Goal: Task Accomplishment & Management: Complete application form

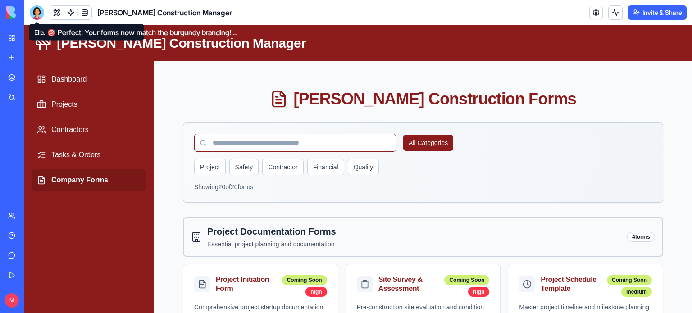
click at [35, 7] on div at bounding box center [37, 12] width 14 height 14
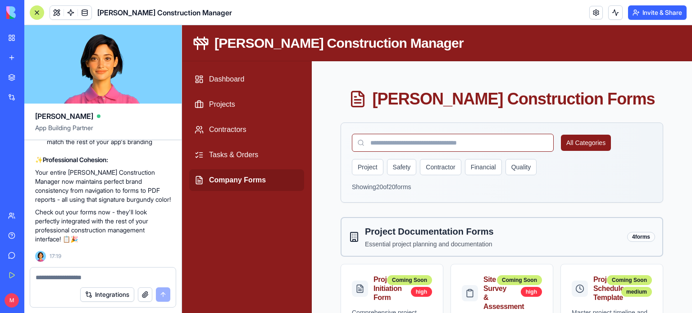
click at [70, 277] on textarea at bounding box center [103, 277] width 135 height 9
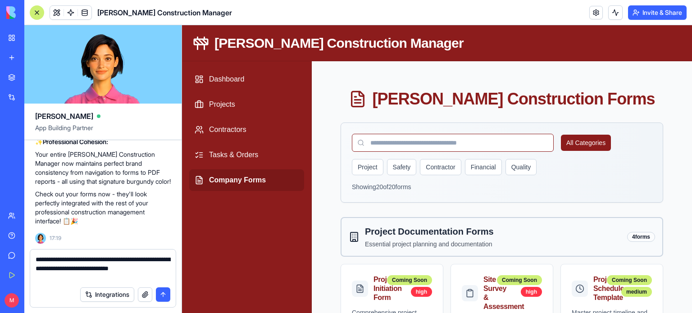
type textarea "**********"
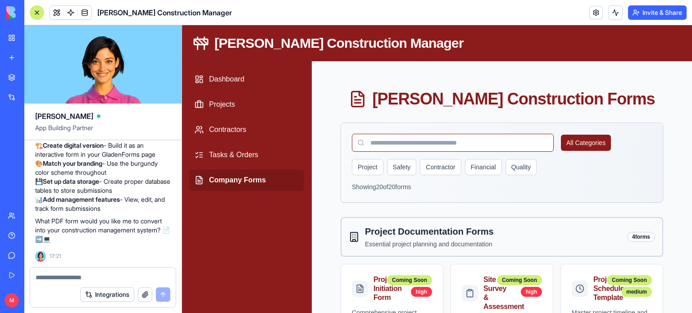
scroll to position [11373, 0]
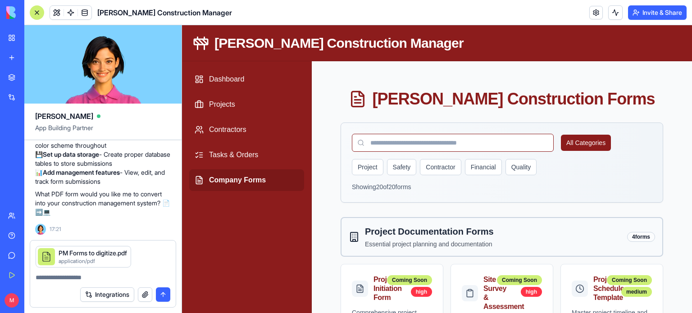
click at [114, 280] on textarea at bounding box center [103, 277] width 135 height 9
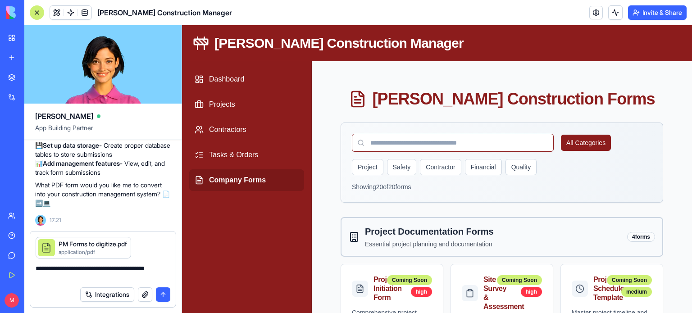
type textarea "**********"
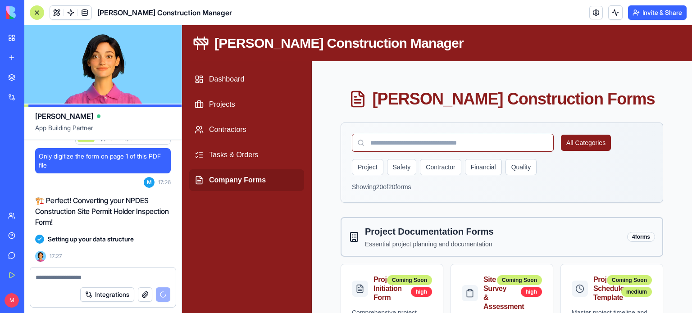
scroll to position [11687, 0]
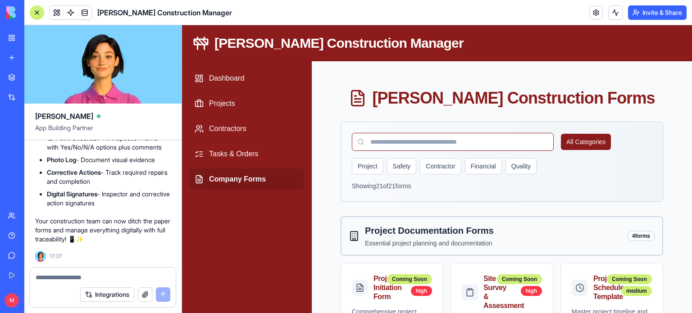
scroll to position [0, 0]
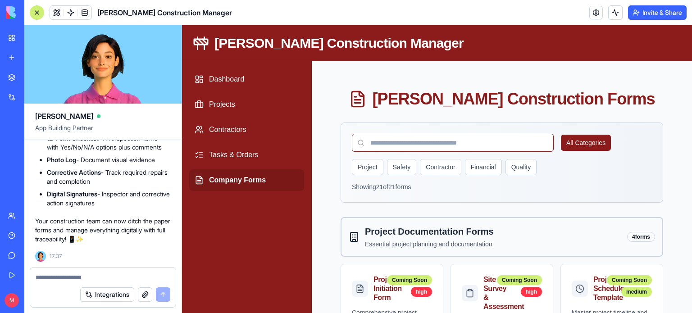
click at [240, 182] on link "Company Forms" at bounding box center [246, 180] width 115 height 22
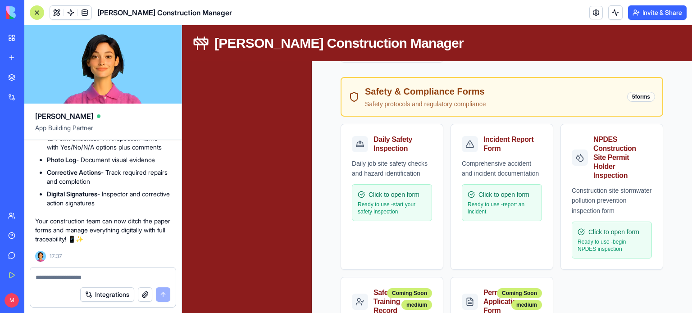
scroll to position [495, 0]
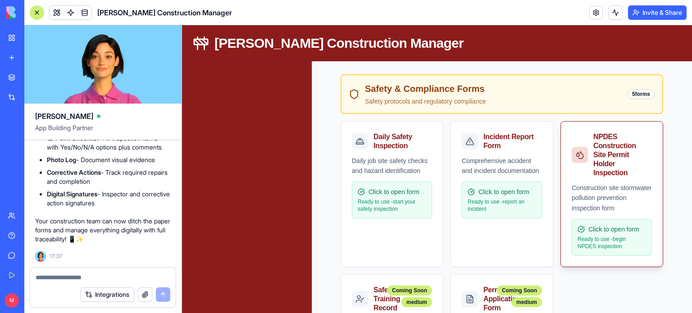
click at [610, 191] on div "Construction site stormwater pollution prevention inspection form" at bounding box center [612, 198] width 80 height 31
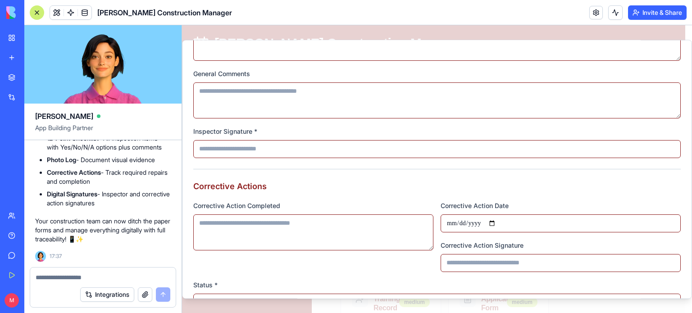
scroll to position [1263, 0]
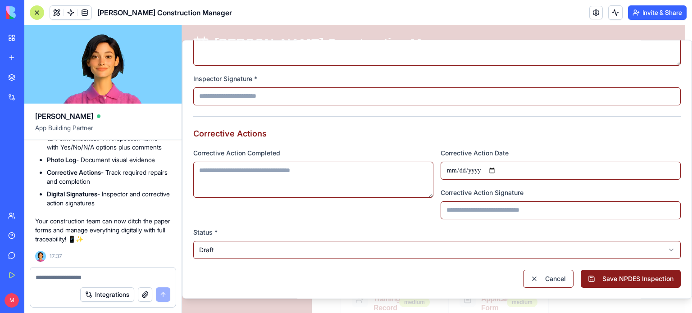
click at [49, 279] on textarea at bounding box center [103, 277] width 135 height 9
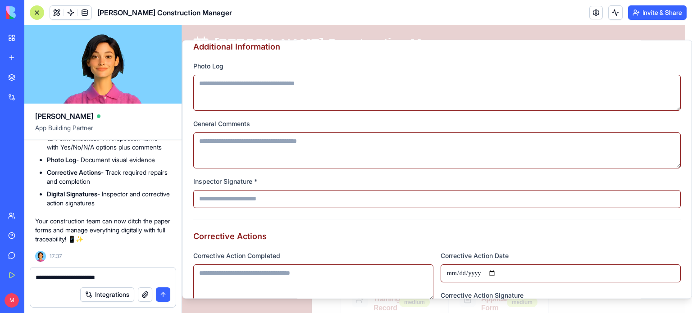
scroll to position [1157, 0]
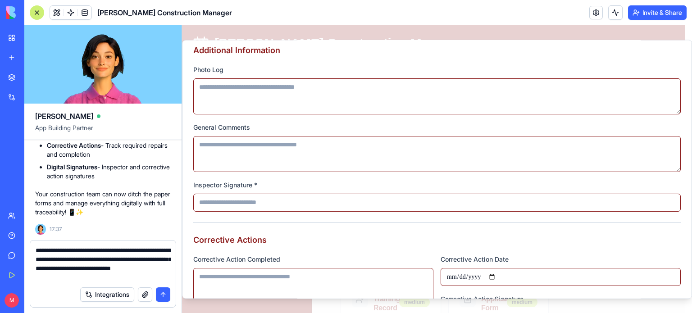
type textarea "**********"
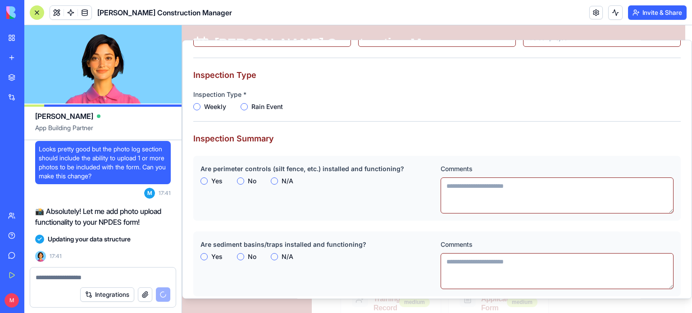
scroll to position [125, 0]
click at [246, 108] on button "Rain Event" at bounding box center [244, 107] width 7 height 7
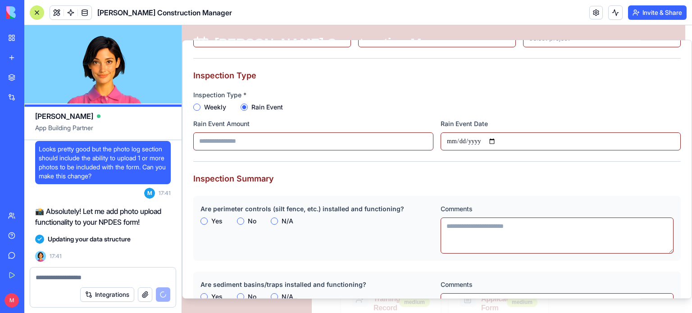
click at [246, 108] on icon "button" at bounding box center [244, 107] width 5 height 5
click at [198, 109] on button "Weekly" at bounding box center [196, 107] width 7 height 7
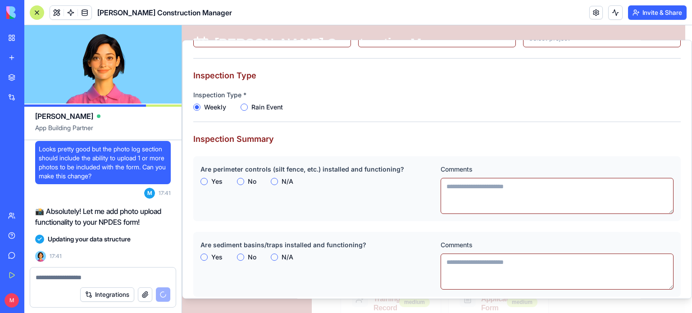
click at [295, 80] on h3 "Inspection Type" at bounding box center [436, 75] width 487 height 13
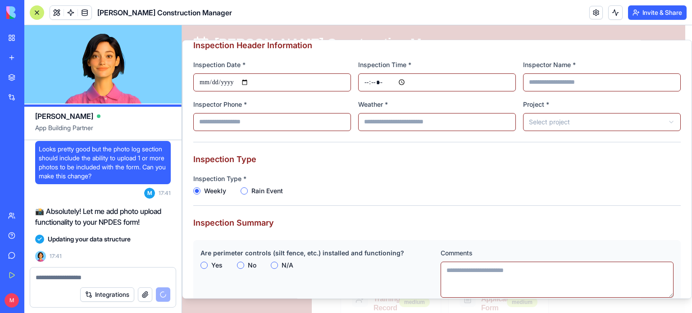
scroll to position [38, 0]
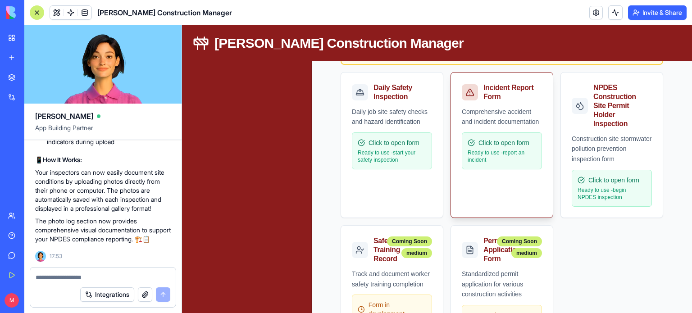
scroll to position [542, 0]
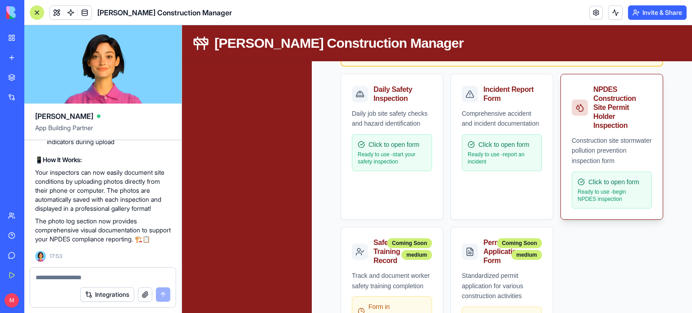
click at [601, 109] on div "NPDES Construction Site Permit Holder Inspection" at bounding box center [620, 107] width 55 height 45
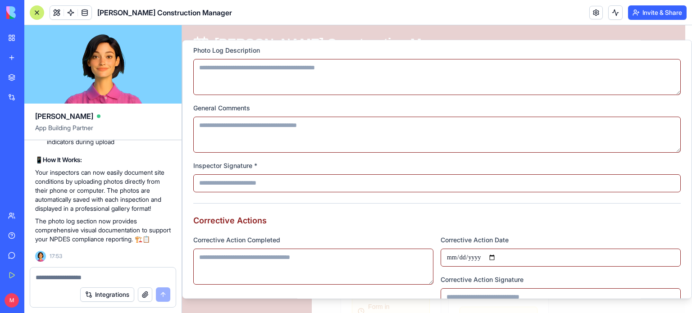
scroll to position [1451, 0]
click at [524, 185] on input "Inspector Signature *" at bounding box center [436, 182] width 487 height 18
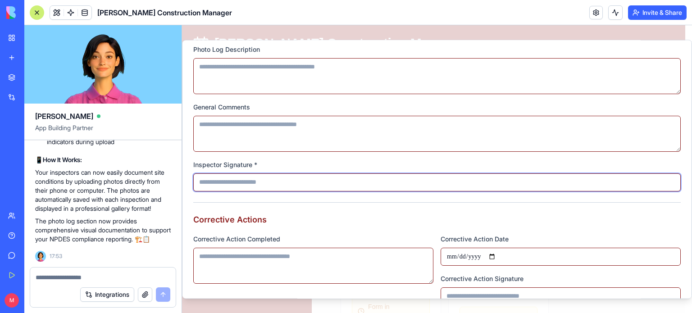
click at [249, 181] on input "Inspector Signature *" at bounding box center [436, 182] width 487 height 18
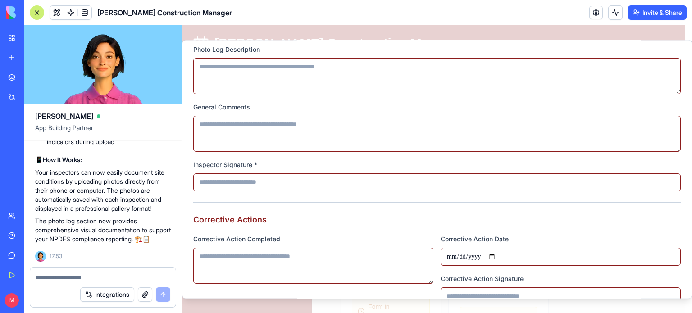
click at [273, 260] on textarea "Corrective Action Completed" at bounding box center [313, 266] width 240 height 36
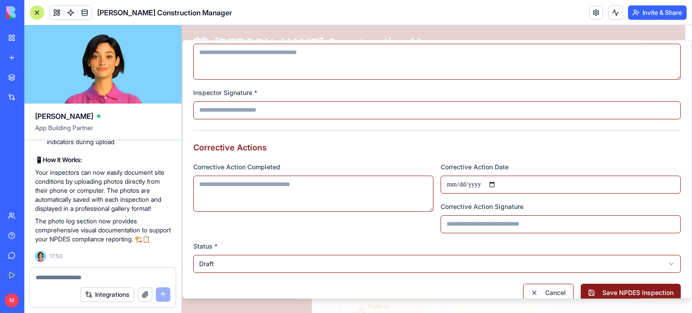
scroll to position [1537, 0]
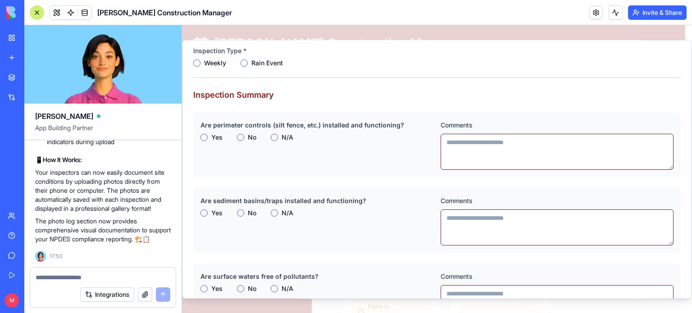
scroll to position [0, 0]
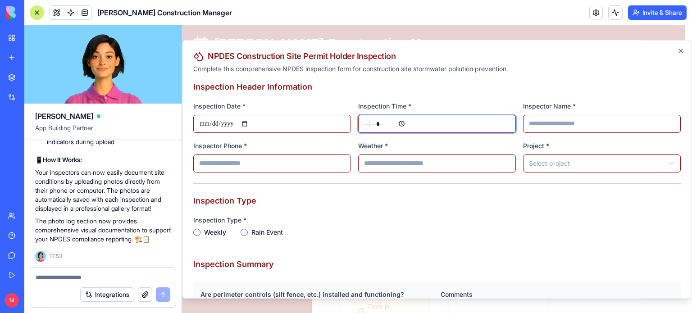
click at [378, 124] on input "Inspection Time *" at bounding box center [437, 124] width 158 height 18
click at [401, 119] on input "Inspection Time *" at bounding box center [437, 124] width 158 height 18
type input "*****"
click at [533, 124] on input "Inspector Name *" at bounding box center [602, 124] width 158 height 18
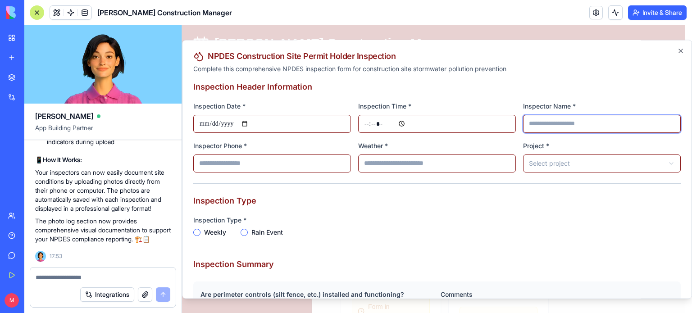
click at [533, 124] on input "Inspector Name *" at bounding box center [602, 124] width 158 height 18
type input "**********"
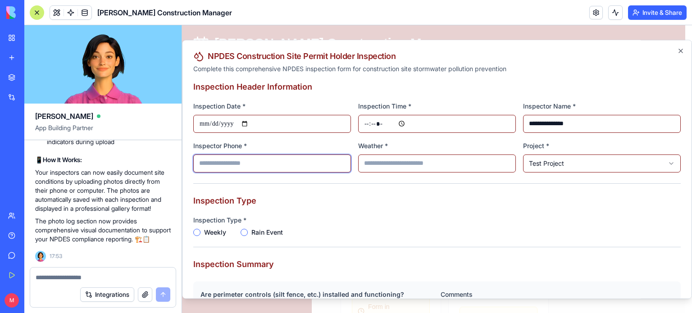
click at [301, 158] on input "Inspector Phone *" at bounding box center [272, 164] width 158 height 18
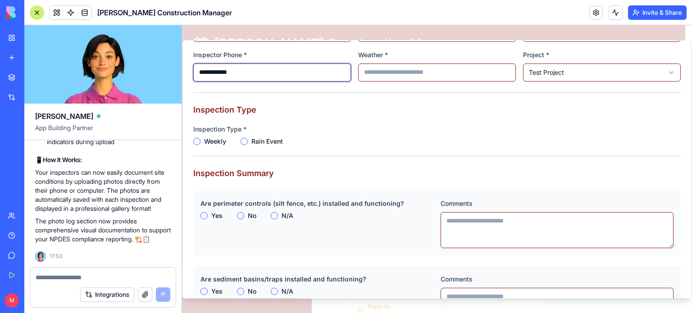
scroll to position [97, 0]
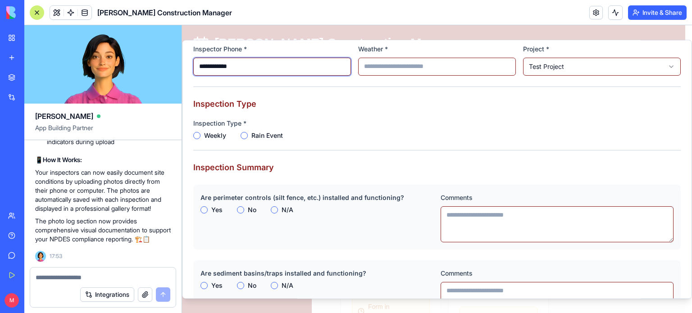
type input "**********"
click at [197, 137] on button "Weekly" at bounding box center [196, 135] width 7 height 7
click at [203, 210] on button "Yes" at bounding box center [203, 209] width 7 height 7
click at [202, 286] on button "Yes" at bounding box center [203, 285] width 7 height 7
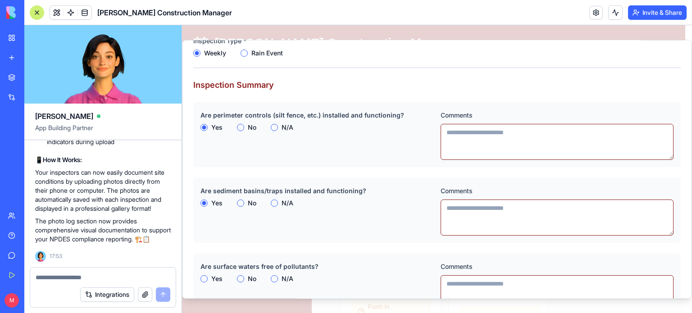
scroll to position [259, 0]
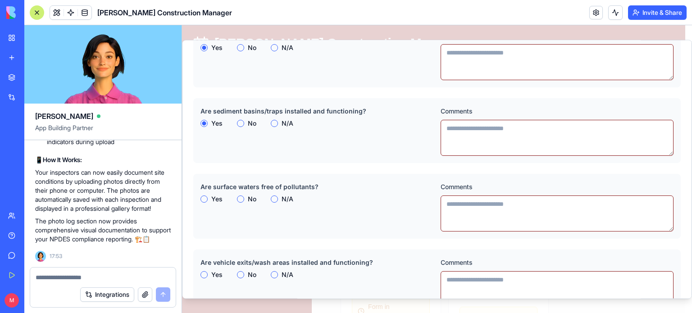
click at [202, 200] on button "Yes" at bounding box center [203, 199] width 7 height 7
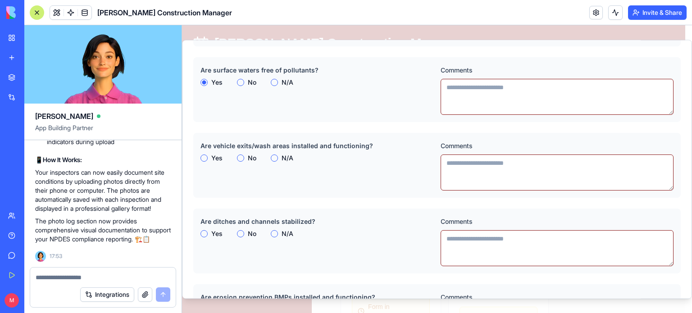
scroll to position [376, 0]
click at [202, 158] on button "Yes" at bounding box center [203, 157] width 7 height 7
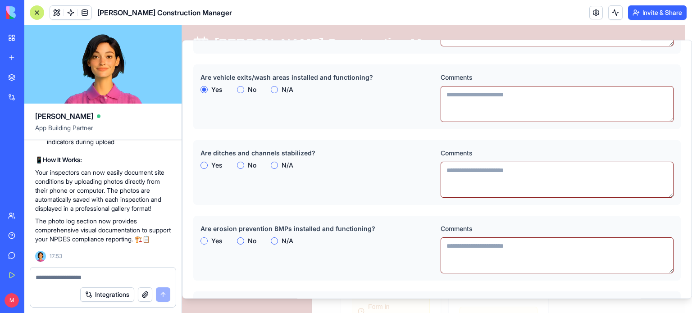
scroll to position [445, 0]
click at [203, 162] on button "Yes" at bounding box center [203, 164] width 7 height 7
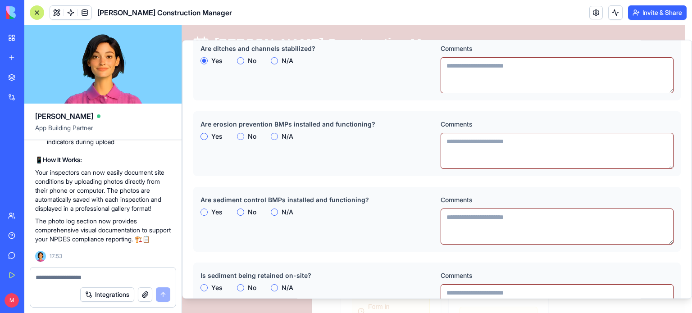
scroll to position [549, 0]
click at [205, 136] on button "Yes" at bounding box center [203, 135] width 7 height 7
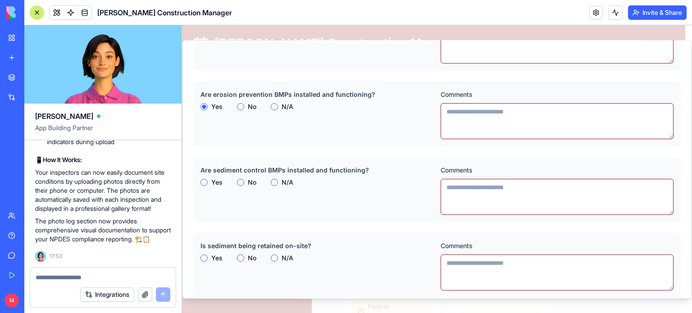
scroll to position [578, 0]
click at [203, 185] on button "Yes" at bounding box center [203, 182] width 7 height 7
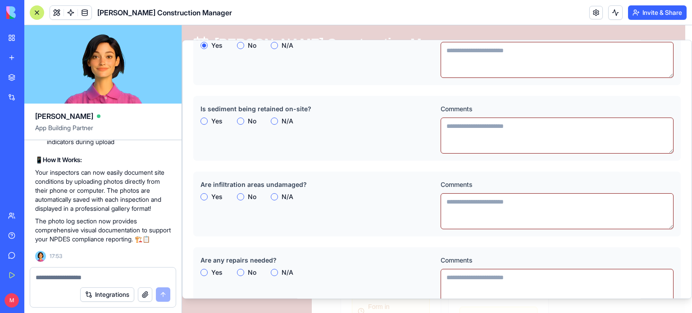
scroll to position [716, 0]
click at [204, 118] on button "Yes" at bounding box center [203, 120] width 7 height 7
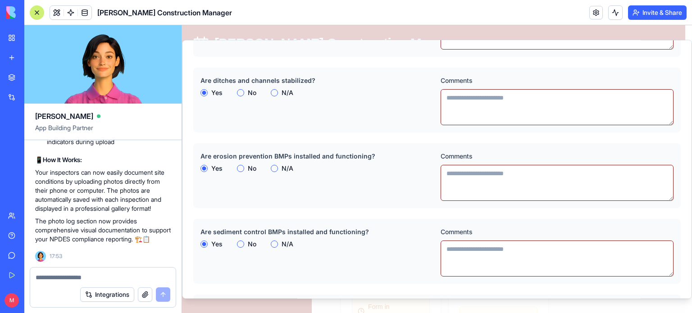
scroll to position [726, 0]
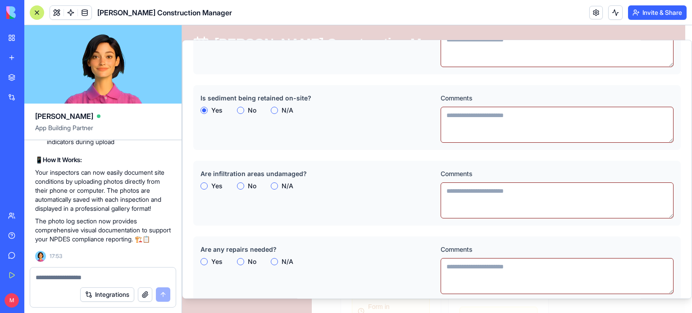
click at [205, 188] on button "Yes" at bounding box center [203, 185] width 7 height 7
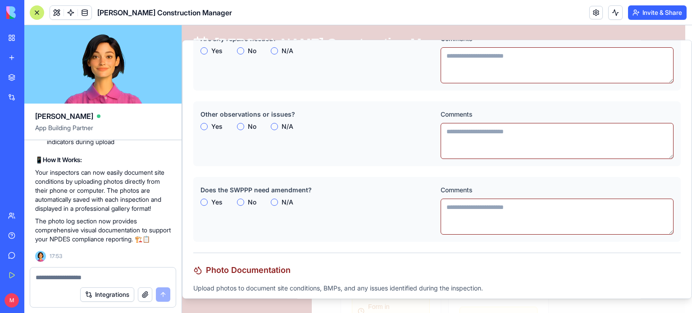
scroll to position [933, 0]
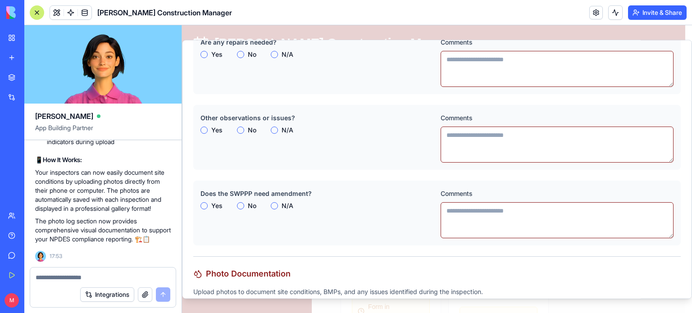
click at [275, 127] on button "N/A" at bounding box center [274, 130] width 7 height 7
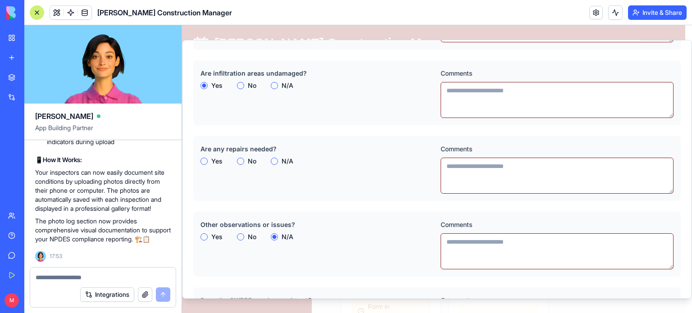
scroll to position [827, 0]
click at [273, 160] on button "N/A" at bounding box center [274, 160] width 7 height 7
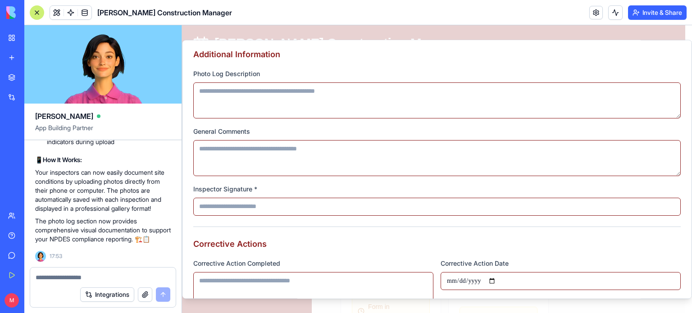
scroll to position [1537, 0]
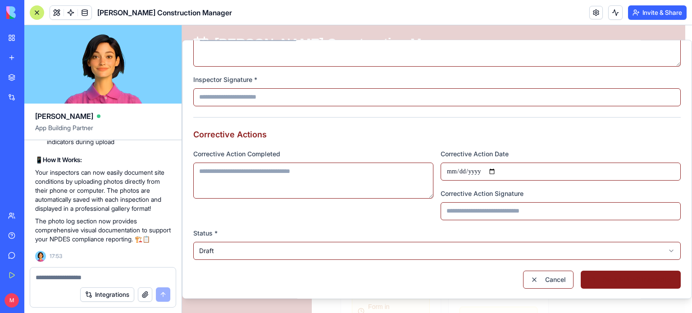
click at [604, 279] on button "Save NPDES Inspection" at bounding box center [631, 280] width 100 height 18
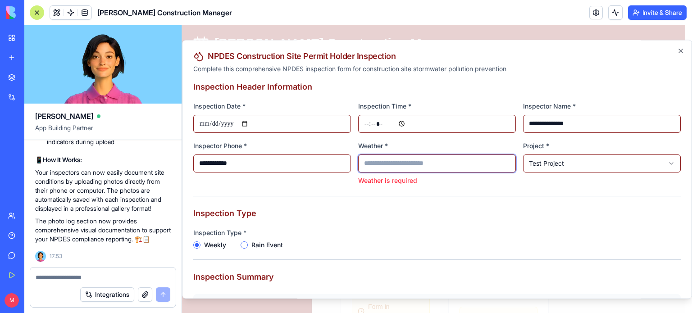
click at [432, 159] on input "Weather *" at bounding box center [437, 164] width 158 height 18
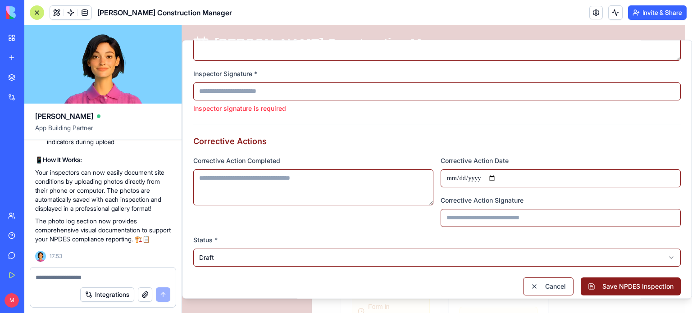
scroll to position [1543, 0]
type input "*****"
click at [58, 273] on textarea at bounding box center [103, 277] width 135 height 9
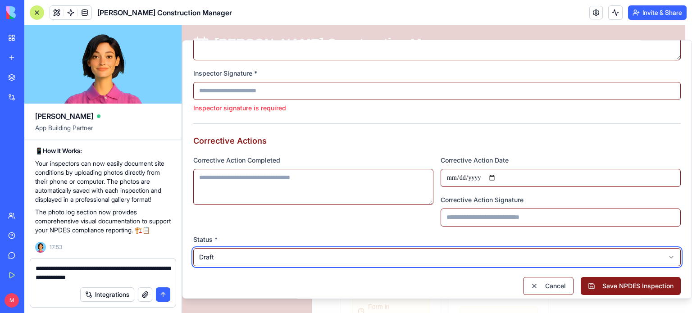
click at [128, 279] on textarea "**********" at bounding box center [103, 273] width 135 height 18
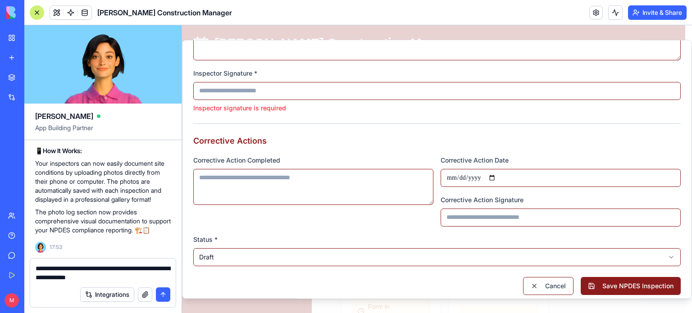
click at [130, 278] on textarea "**********" at bounding box center [103, 273] width 135 height 18
type textarea "**********"
click at [281, 91] on input "Inspector Signature *" at bounding box center [436, 91] width 487 height 18
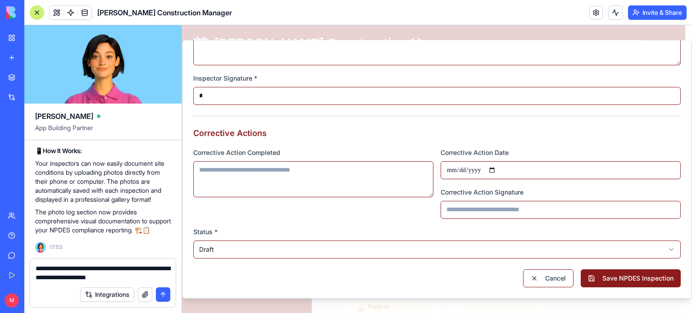
scroll to position [1537, 0]
type input "**********"
click at [613, 283] on button "Save NPDES Inspection" at bounding box center [631, 279] width 100 height 18
click at [61, 290] on div "Integrations" at bounding box center [103, 294] width 146 height 25
click at [168, 295] on button "submit" at bounding box center [163, 294] width 14 height 14
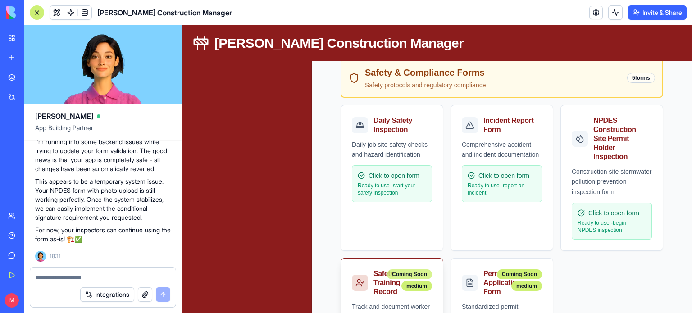
scroll to position [510, 0]
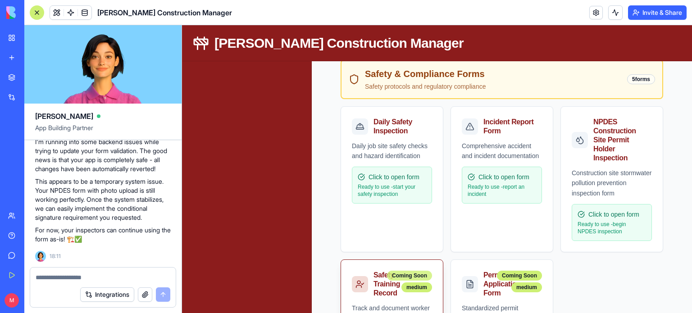
click at [416, 239] on div "Daily Safety Inspection Daily job site safety checks and hazard identification …" at bounding box center [392, 179] width 103 height 146
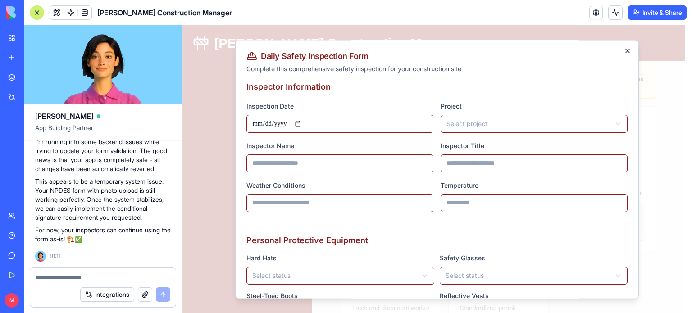
click at [624, 47] on icon "button" at bounding box center [627, 50] width 7 height 7
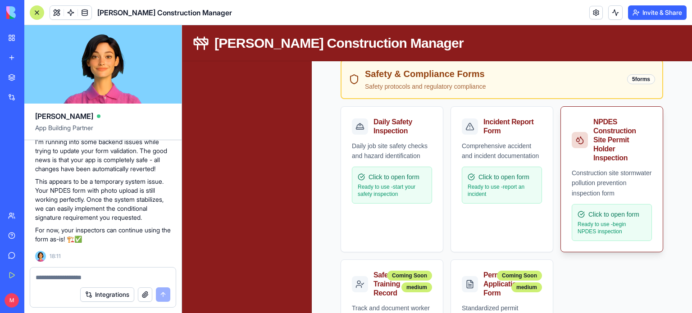
click at [610, 143] on div "NPDES Construction Site Permit Holder Inspection" at bounding box center [620, 140] width 55 height 45
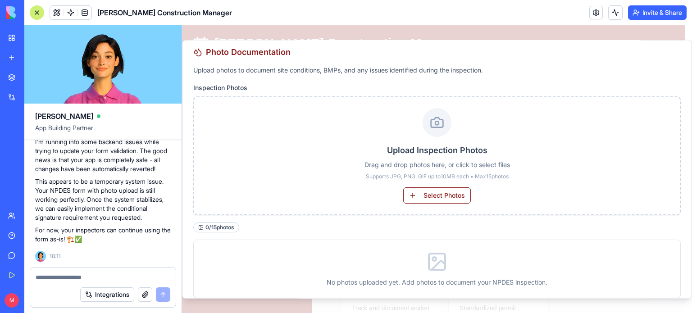
scroll to position [1156, 0]
click at [86, 273] on textarea at bounding box center [103, 277] width 135 height 9
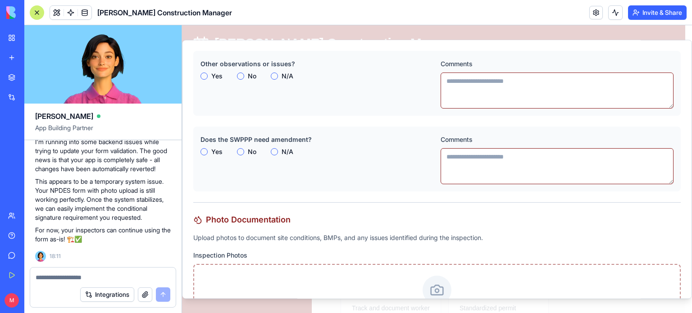
scroll to position [986, 0]
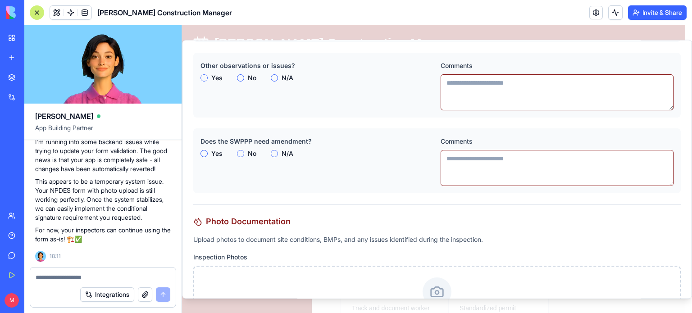
click at [131, 276] on textarea at bounding box center [103, 277] width 135 height 9
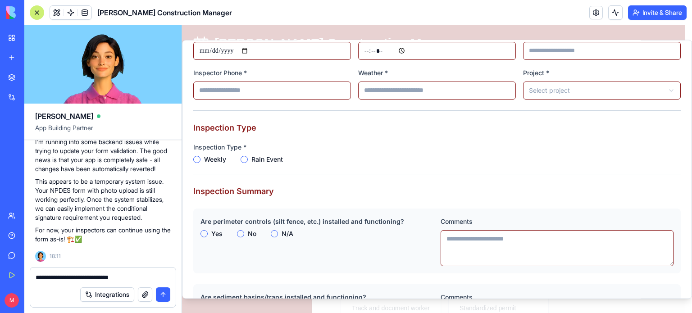
scroll to position [72, 0]
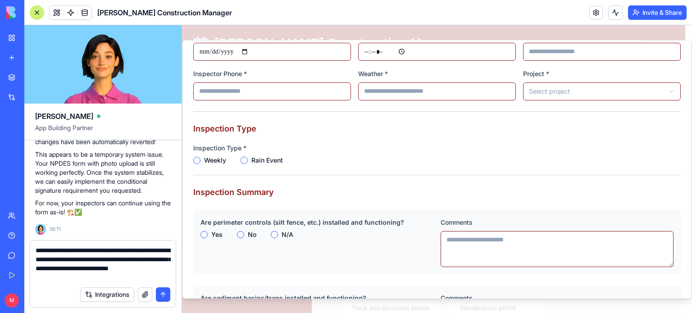
type textarea "**********"
click at [158, 293] on button "submit" at bounding box center [163, 294] width 14 height 14
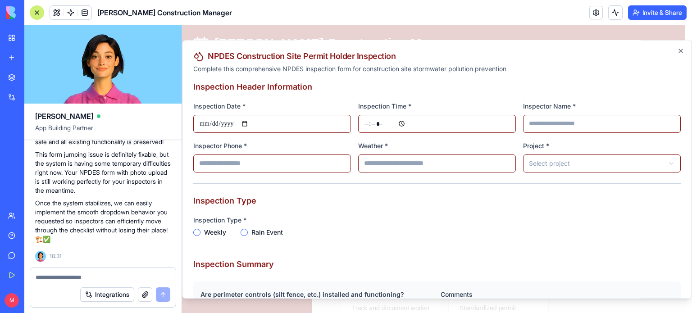
scroll to position [13456, 0]
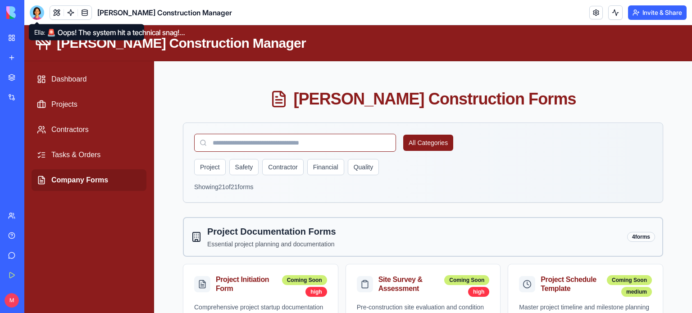
click at [37, 10] on div at bounding box center [37, 12] width 14 height 14
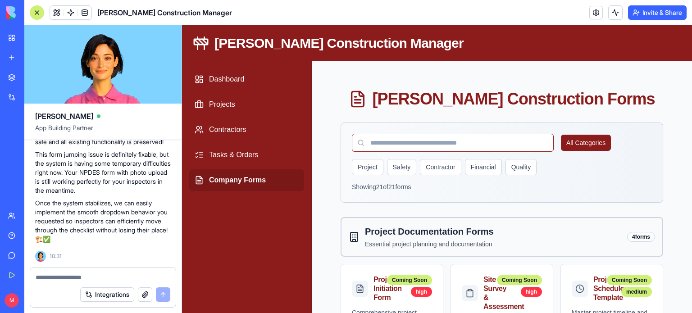
scroll to position [12987, 0]
click at [78, 200] on p "Once the system stabilizes, we can easily implement the smooth dropdown behavio…" at bounding box center [103, 221] width 136 height 45
click at [96, 281] on textarea at bounding box center [103, 277] width 135 height 9
type textarea "**********"
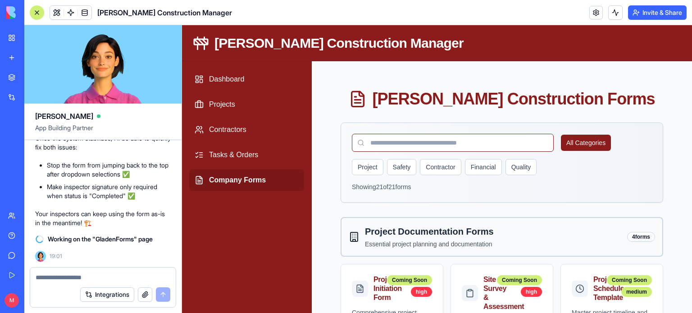
scroll to position [13390, 0]
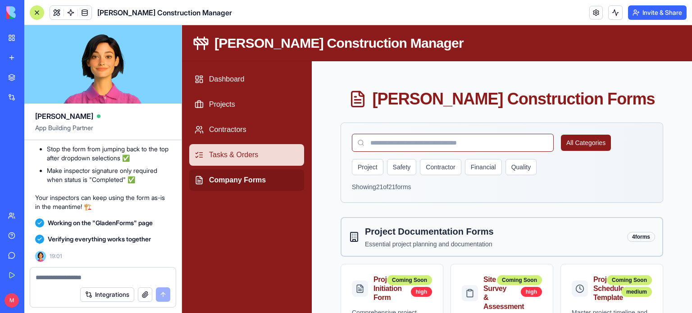
click at [237, 155] on link "Tasks & Orders" at bounding box center [246, 155] width 115 height 22
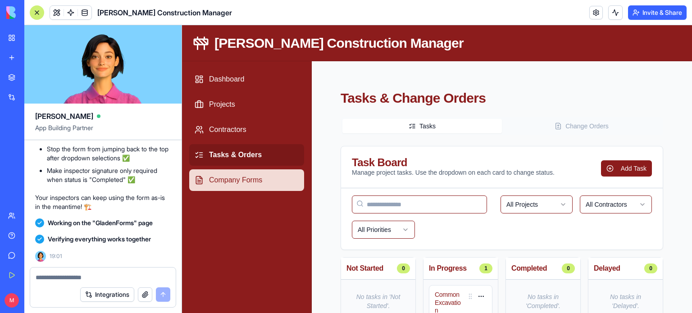
click at [243, 174] on link "Company Forms" at bounding box center [246, 180] width 115 height 22
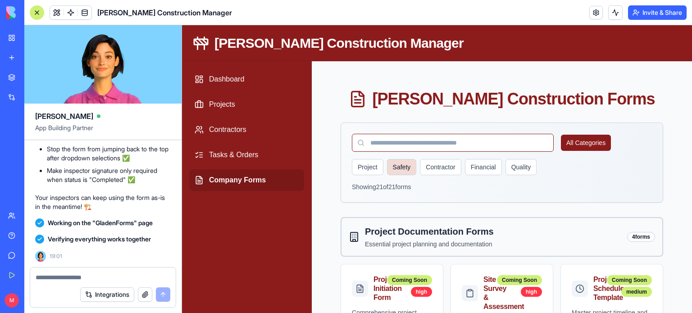
click at [402, 164] on button "Safety" at bounding box center [402, 167] width 30 height 16
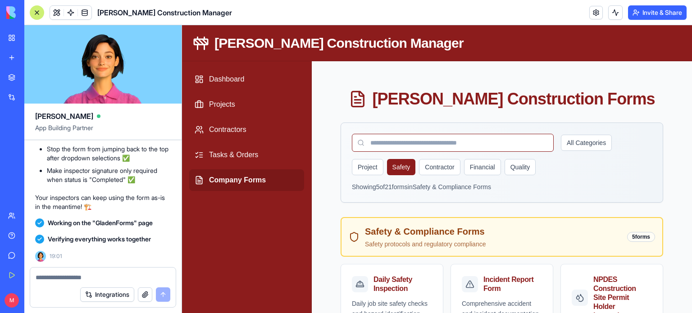
scroll to position [13390, 0]
click at [82, 274] on textarea at bounding box center [103, 277] width 135 height 9
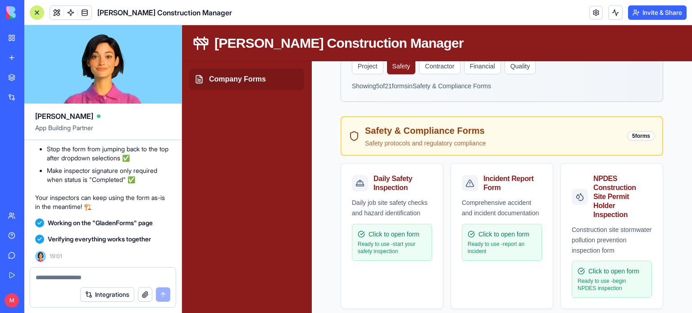
scroll to position [103, 0]
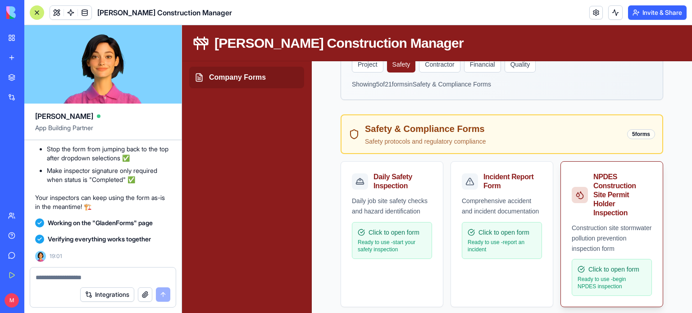
click at [594, 276] on p "Ready to use - begin NPDES inspection" at bounding box center [612, 283] width 68 height 14
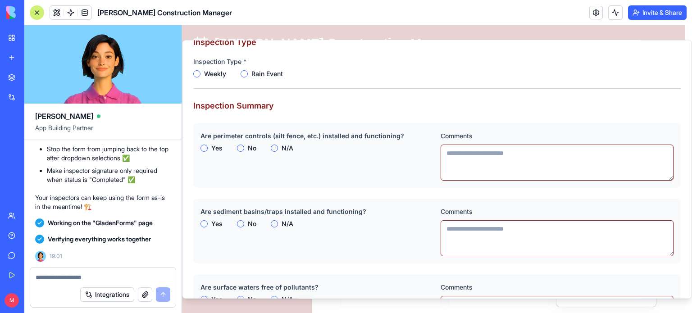
scroll to position [159, 0]
click at [205, 223] on button "Yes" at bounding box center [203, 223] width 7 height 7
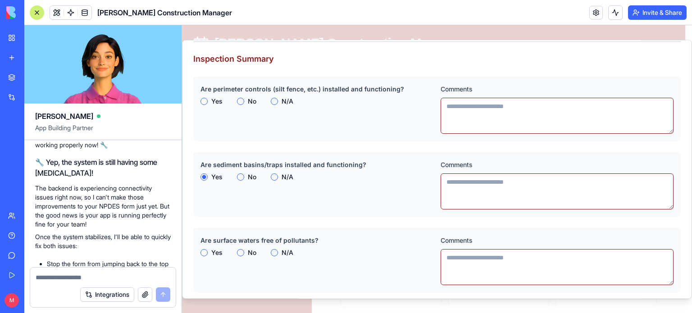
scroll to position [12916, 0]
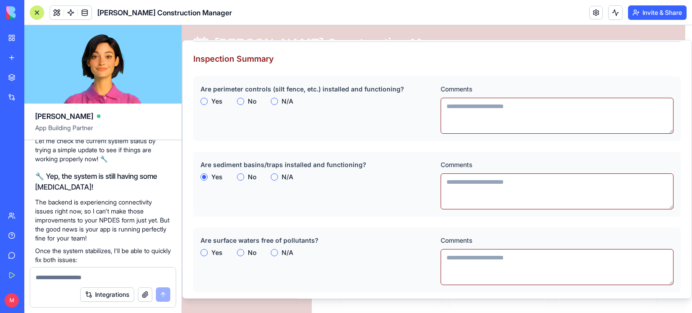
drag, startPoint x: 40, startPoint y: 170, endPoint x: 77, endPoint y: 179, distance: 38.8
click at [51, 273] on textarea at bounding box center [103, 277] width 135 height 9
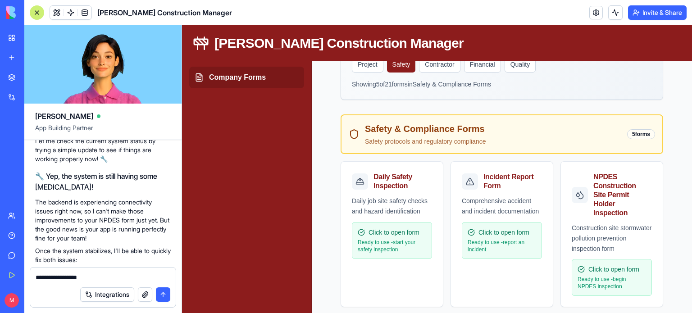
click at [127, 277] on textarea "**********" at bounding box center [103, 277] width 135 height 9
type textarea "**********"
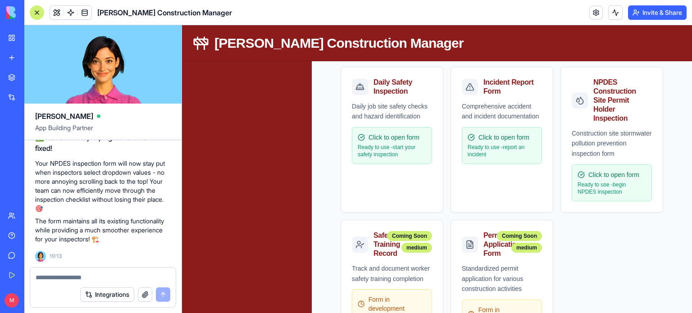
scroll to position [548, 0]
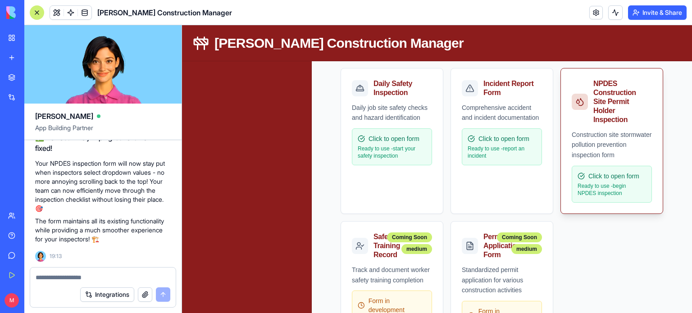
click at [596, 186] on p "Ready to use - begin NPDES inspection" at bounding box center [612, 189] width 68 height 14
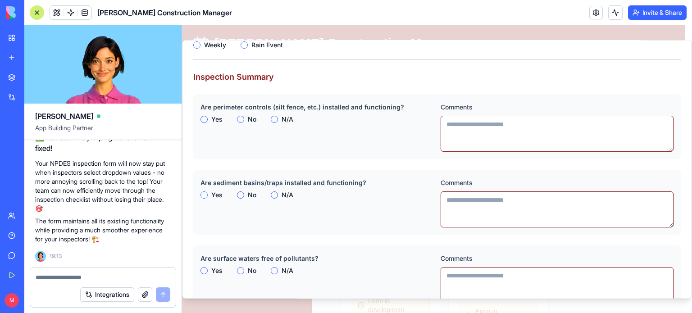
scroll to position [189, 0]
click at [204, 116] on button "Yes" at bounding box center [203, 117] width 7 height 7
click at [203, 195] on button "Yes" at bounding box center [203, 193] width 7 height 7
click at [205, 271] on button "Yes" at bounding box center [203, 269] width 7 height 7
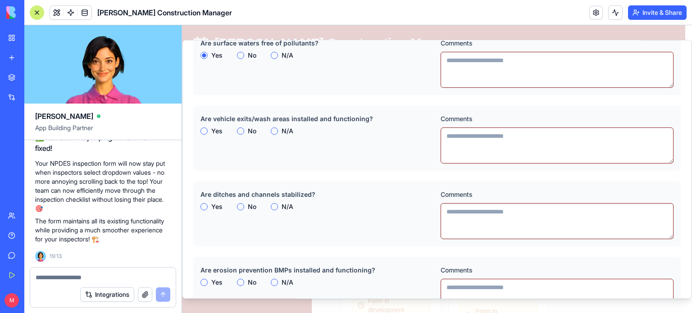
scroll to position [403, 0]
click at [204, 207] on button "Yes" at bounding box center [203, 206] width 7 height 7
click at [202, 282] on button "Yes" at bounding box center [203, 281] width 7 height 7
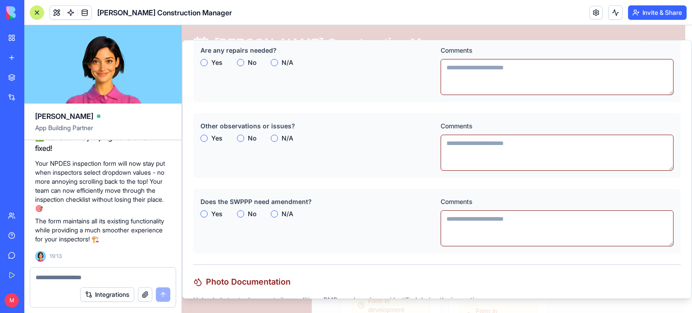
scroll to position [919, 0]
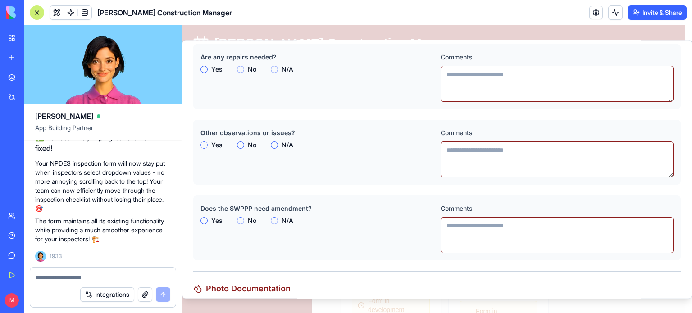
click at [77, 279] on textarea at bounding box center [103, 277] width 135 height 9
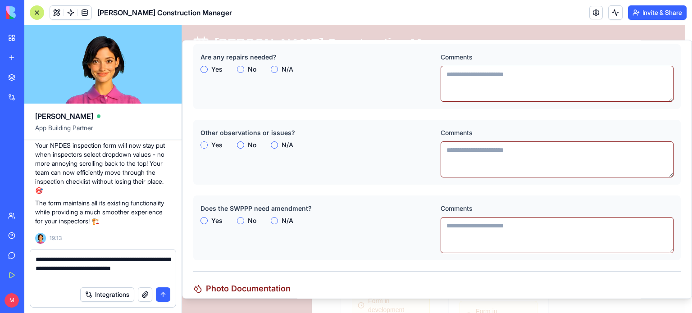
type textarea "**********"
click at [166, 296] on button "submit" at bounding box center [163, 294] width 14 height 14
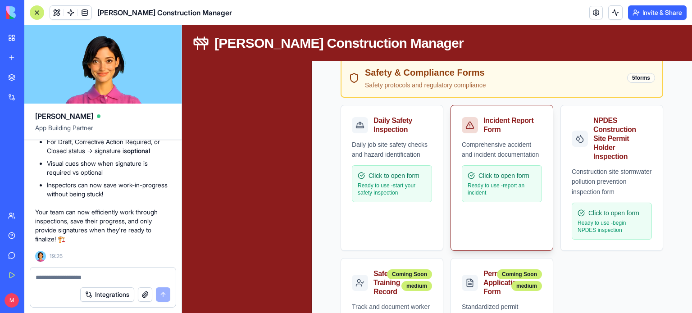
scroll to position [504, 0]
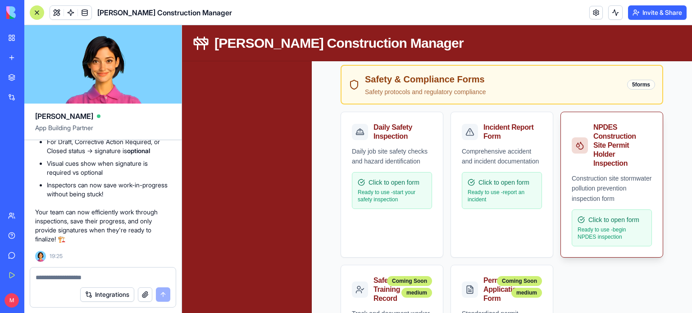
click at [582, 230] on p "Ready to use - begin NPDES inspection" at bounding box center [612, 233] width 68 height 14
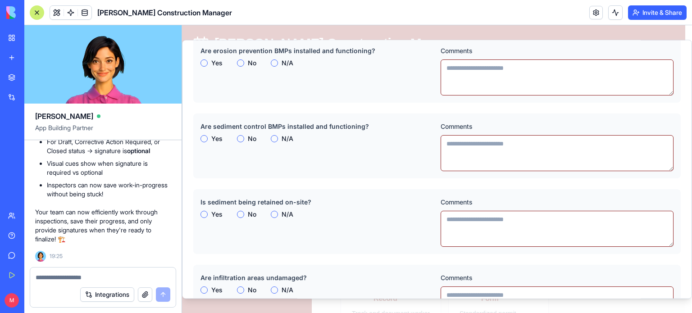
scroll to position [556, 0]
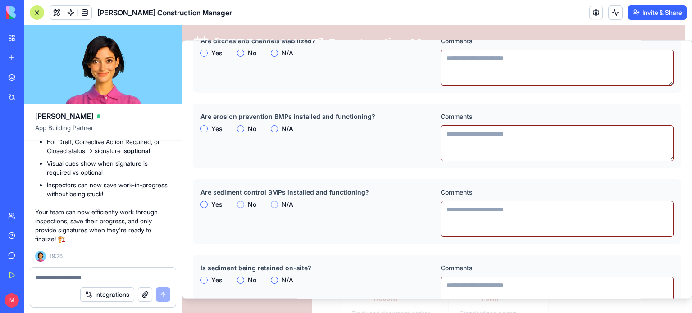
click at [104, 271] on div at bounding box center [103, 275] width 146 height 14
click at [105, 278] on textarea at bounding box center [103, 277] width 135 height 9
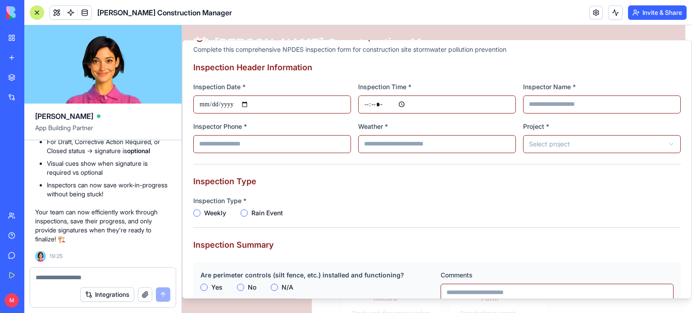
scroll to position [0, 0]
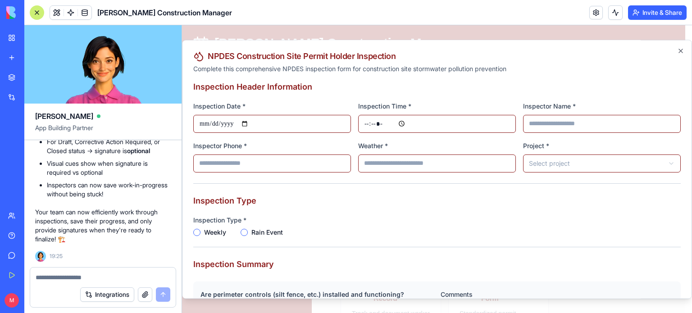
drag, startPoint x: 90, startPoint y: 272, endPoint x: 88, endPoint y: 282, distance: 11.0
click at [88, 282] on form "Integrations" at bounding box center [103, 287] width 146 height 41
click at [88, 282] on div "Integrations" at bounding box center [103, 294] width 146 height 25
click at [82, 278] on textarea at bounding box center [103, 277] width 135 height 9
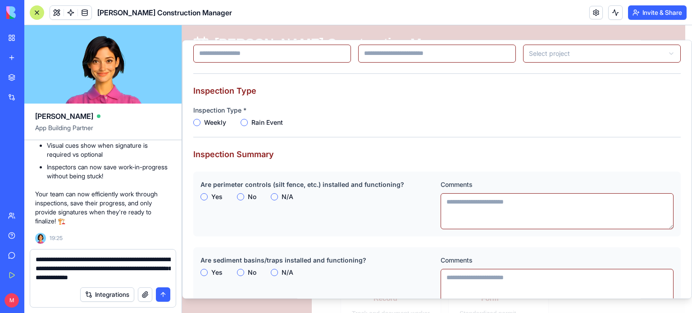
scroll to position [112, 0]
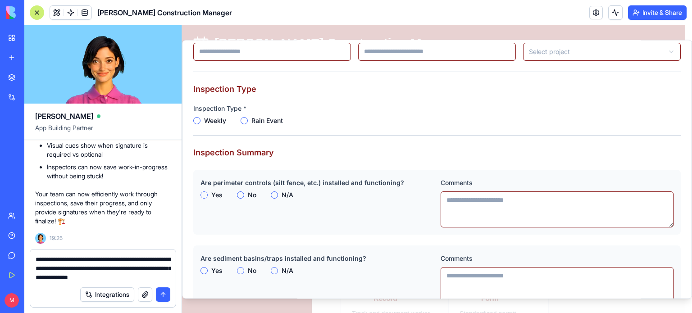
type textarea "**********"
click at [168, 297] on button "submit" at bounding box center [163, 294] width 14 height 14
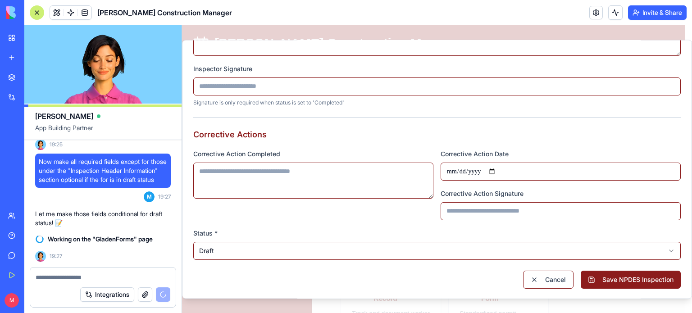
scroll to position [1547, 0]
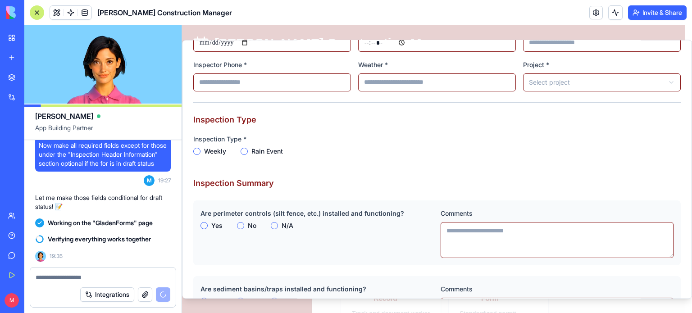
scroll to position [0, 0]
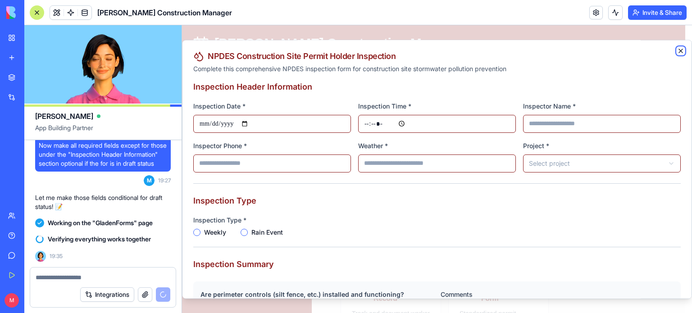
click at [677, 51] on icon "button" at bounding box center [680, 50] width 7 height 7
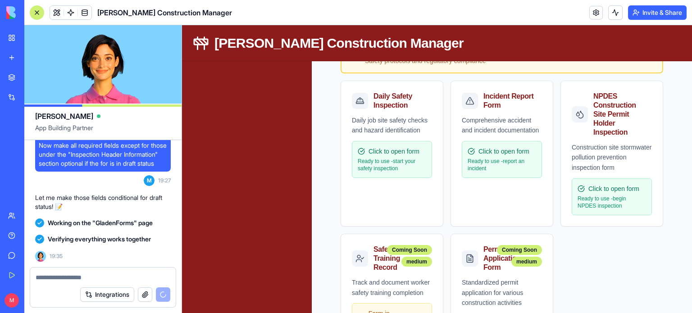
scroll to position [523, 0]
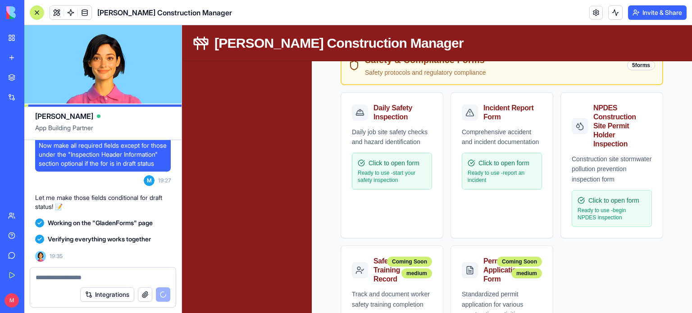
click at [413, 182] on div "Click to open form Ready to use - start your safety inspection" at bounding box center [392, 171] width 80 height 37
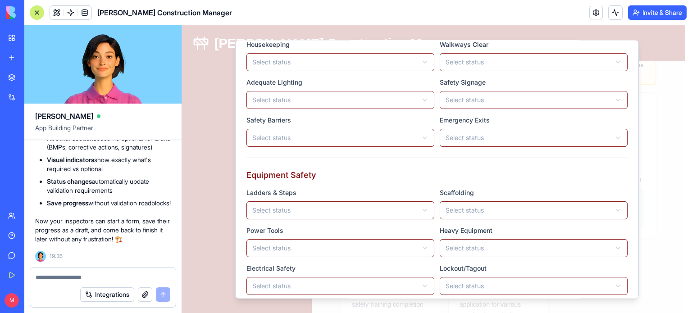
scroll to position [0, 0]
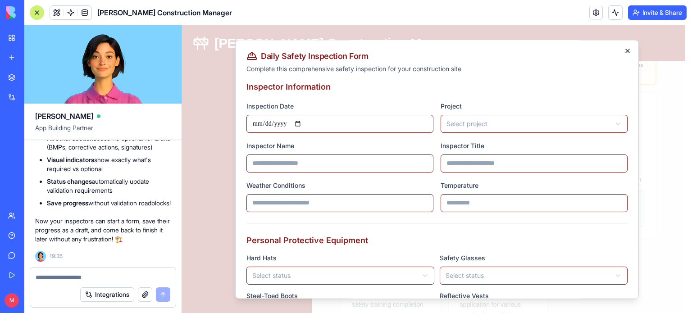
click at [624, 50] on icon "button" at bounding box center [627, 50] width 7 height 7
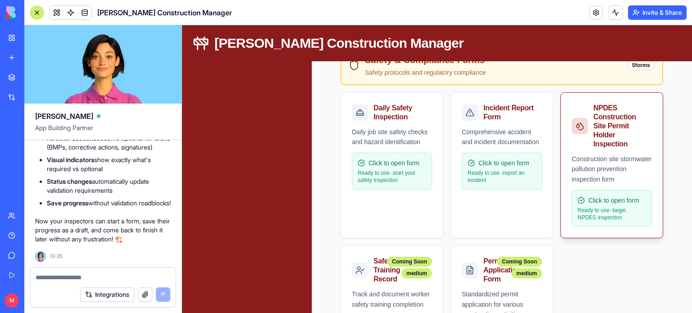
click at [582, 210] on p "Ready to use - begin NPDES inspection" at bounding box center [612, 214] width 68 height 14
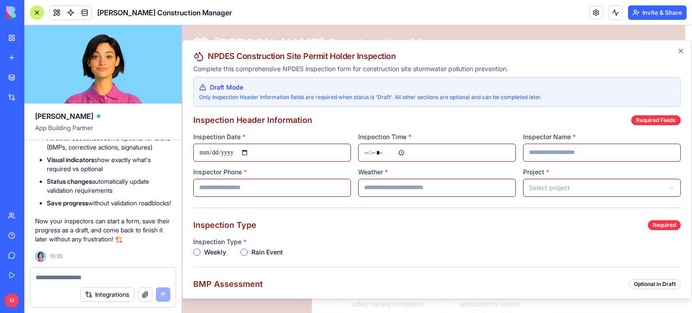
click at [380, 148] on input "Inspection Time *" at bounding box center [437, 153] width 158 height 18
click at [399, 151] on input "Inspection Time *" at bounding box center [437, 153] width 158 height 18
type input "*****"
click at [540, 153] on input "Inspector Name *" at bounding box center [602, 153] width 158 height 18
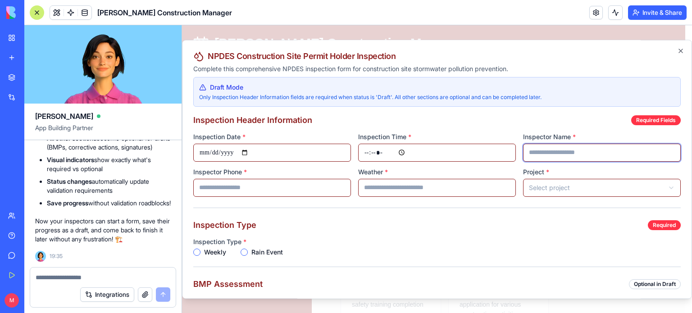
type input "**********"
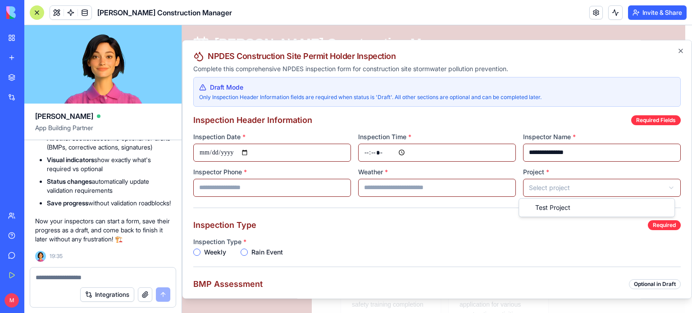
click at [470, 183] on input "Weather *" at bounding box center [437, 188] width 158 height 18
type input "*****"
click at [290, 187] on input "Inspector Phone *" at bounding box center [272, 188] width 158 height 18
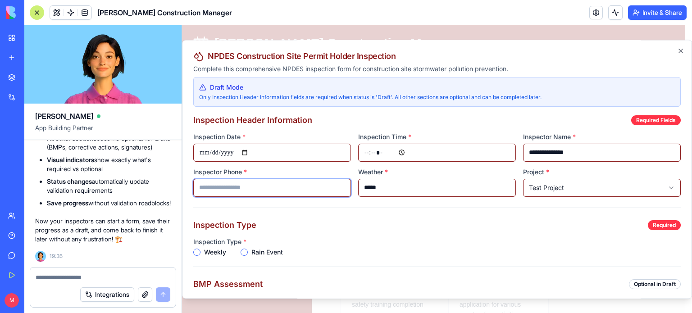
type input "**********"
click at [435, 229] on div "Inspection Type Required" at bounding box center [436, 225] width 487 height 13
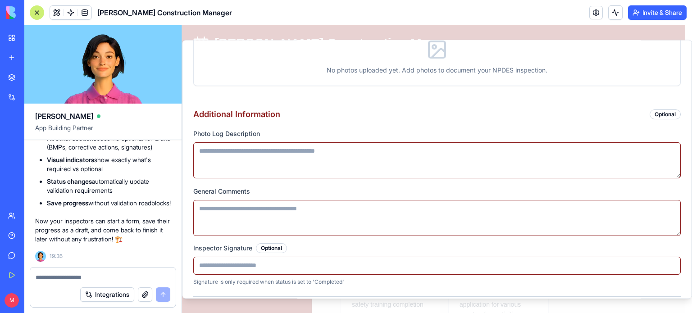
scroll to position [1570, 0]
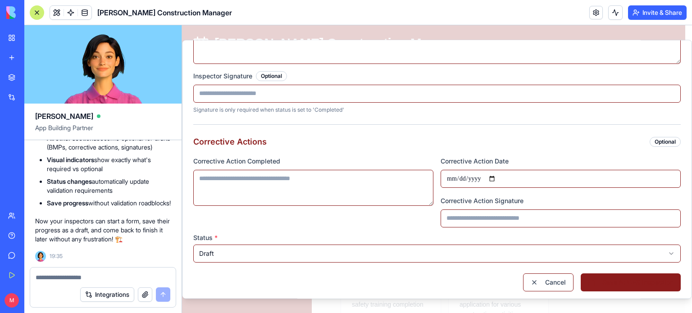
click at [612, 282] on button "Save NPDES Inspection" at bounding box center [631, 282] width 100 height 18
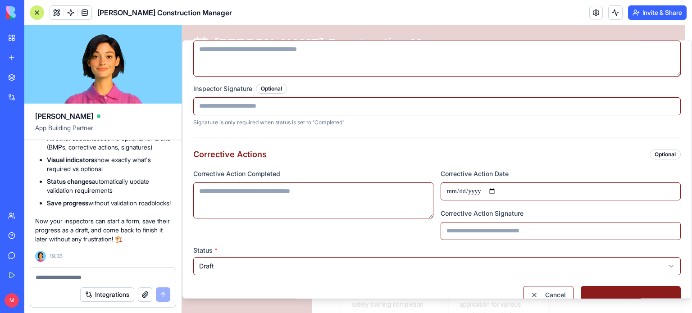
scroll to position [1583, 0]
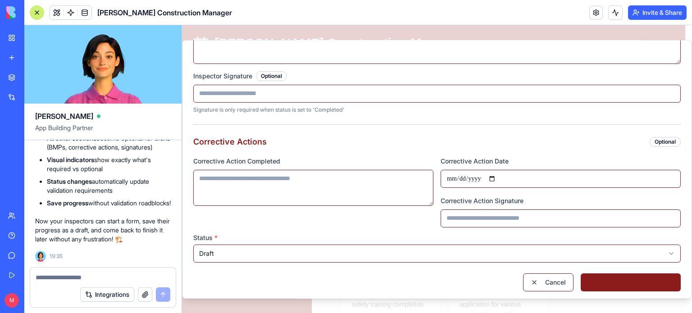
click at [614, 281] on button "Save NPDES Inspection" at bounding box center [631, 282] width 100 height 18
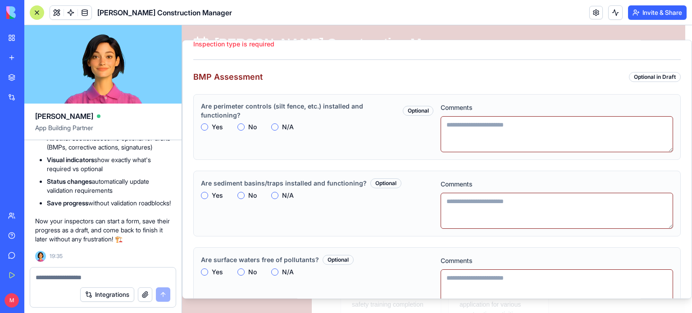
scroll to position [0, 0]
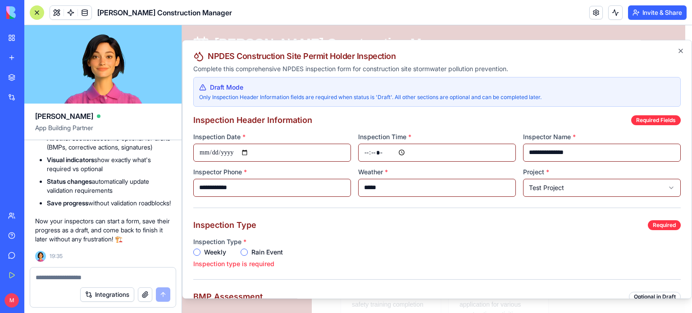
click at [198, 254] on button "Weekly" at bounding box center [196, 252] width 7 height 7
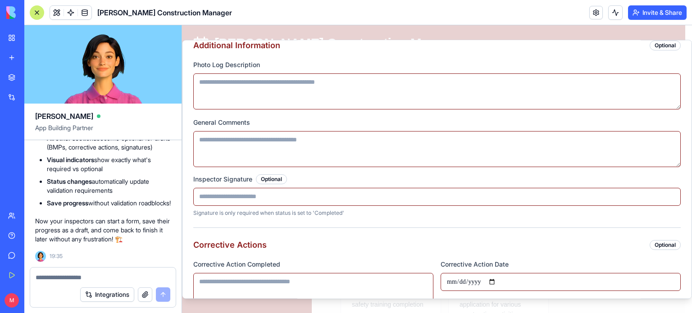
scroll to position [1570, 0]
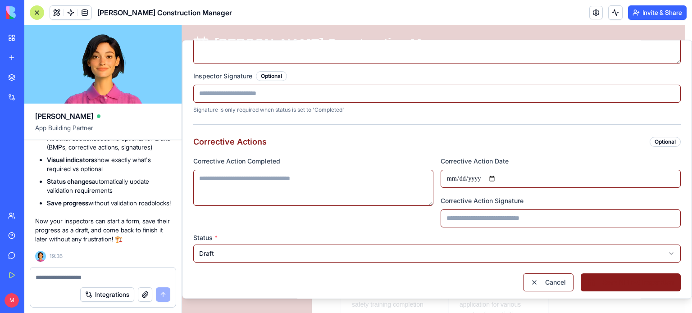
click at [635, 282] on button "Save NPDES Inspection" at bounding box center [631, 282] width 100 height 18
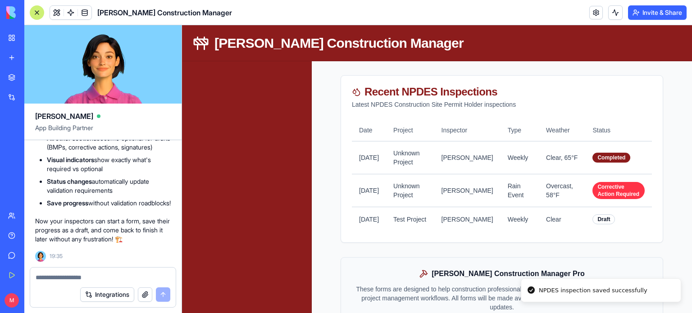
scroll to position [2049, 0]
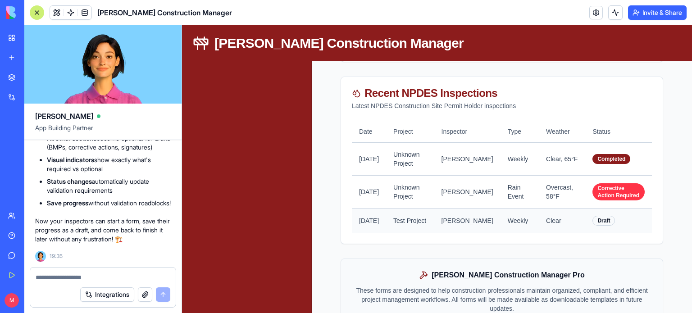
click at [462, 225] on td "[PERSON_NAME]" at bounding box center [467, 221] width 66 height 25
click at [510, 215] on td "Weekly" at bounding box center [519, 221] width 38 height 25
click at [606, 191] on div "Corrective Action Required" at bounding box center [618, 191] width 52 height 17
click at [592, 220] on div "Draft" at bounding box center [603, 221] width 23 height 10
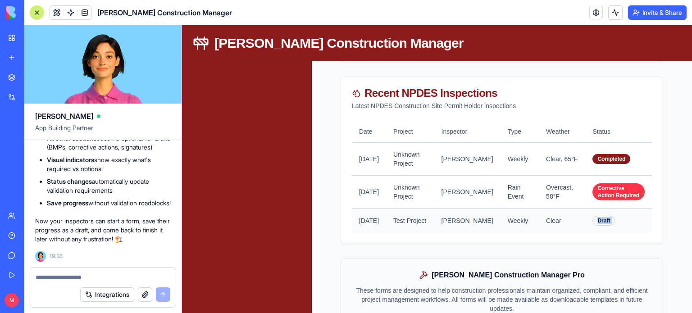
click at [592, 220] on div "Draft" at bounding box center [603, 221] width 23 height 10
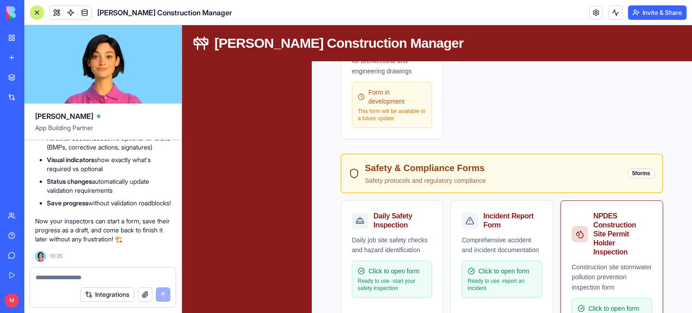
scroll to position [413, 0]
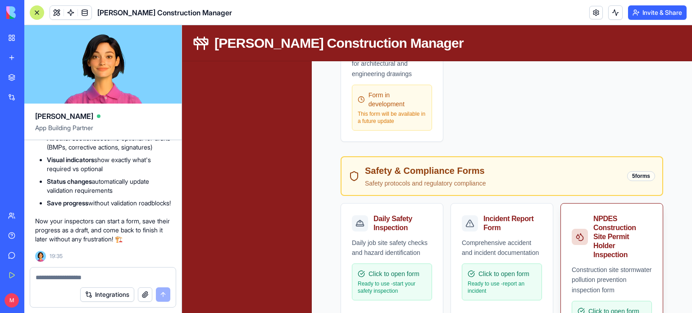
click at [611, 307] on span "Click to open form" at bounding box center [613, 311] width 51 height 9
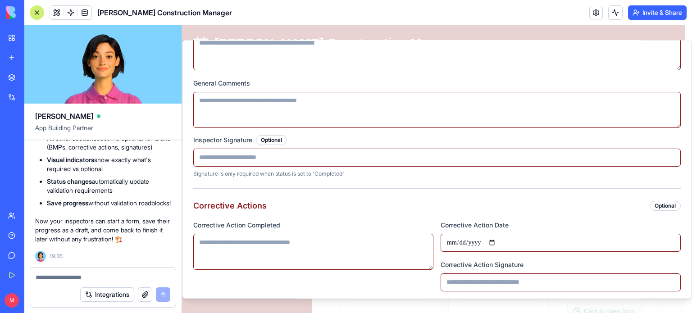
scroll to position [1570, 0]
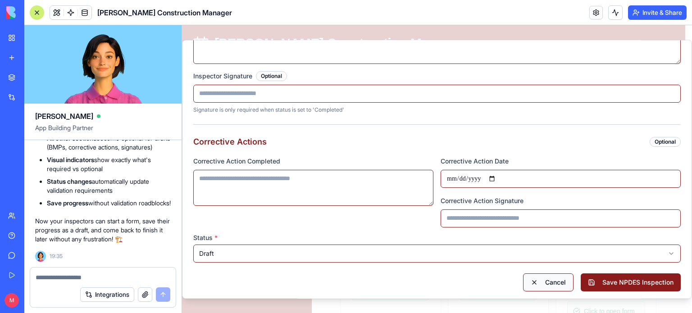
click at [539, 273] on button "Cancel" at bounding box center [548, 282] width 50 height 18
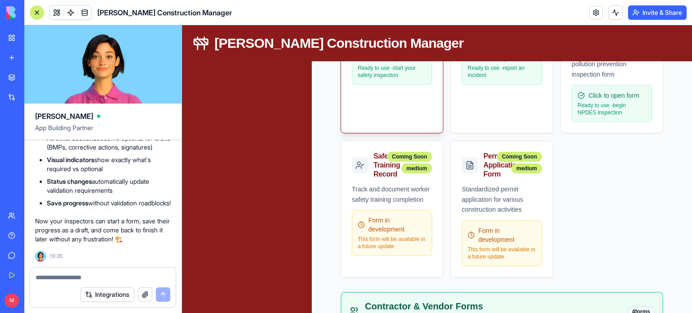
scroll to position [629, 0]
click at [90, 277] on textarea at bounding box center [103, 277] width 135 height 9
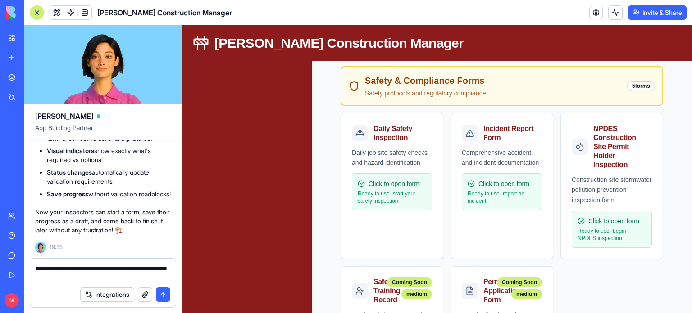
scroll to position [502, 0]
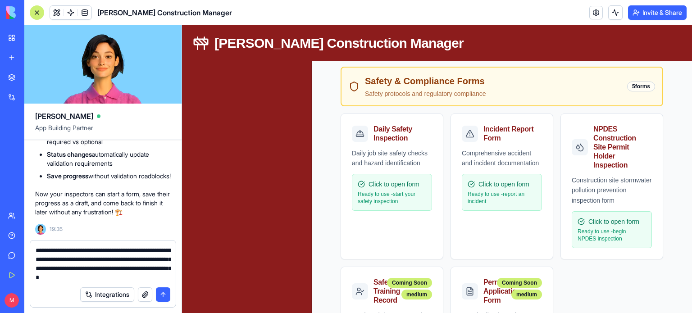
type textarea "**********"
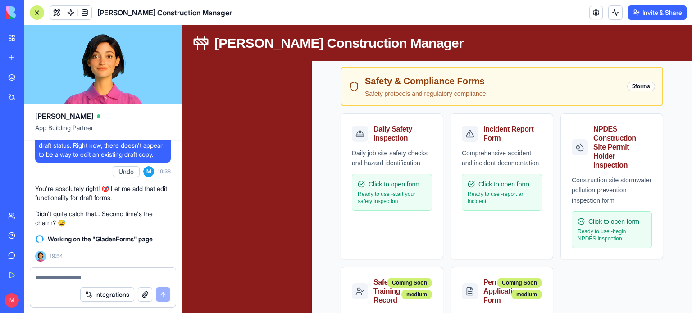
scroll to position [14981, 0]
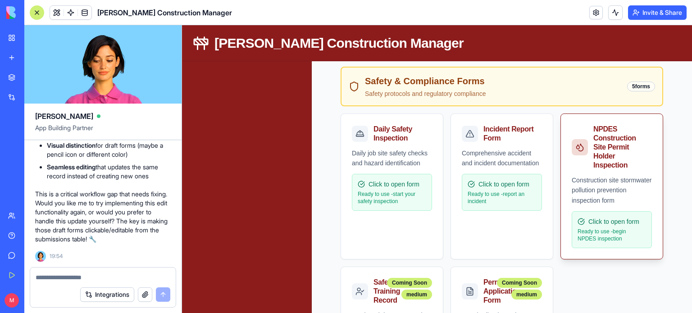
click at [592, 243] on div "Click to open form Ready to use - begin NPDES inspection" at bounding box center [612, 229] width 80 height 37
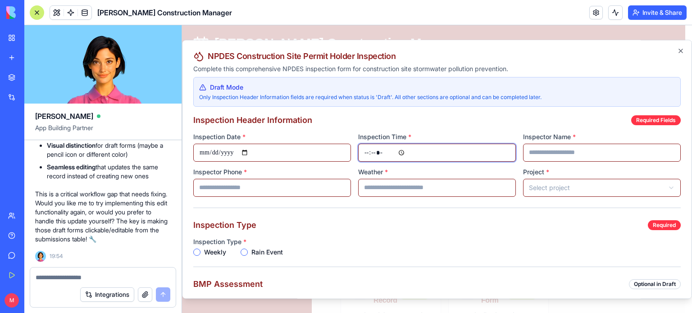
click at [402, 149] on input "Inspection Time *" at bounding box center [437, 153] width 158 height 18
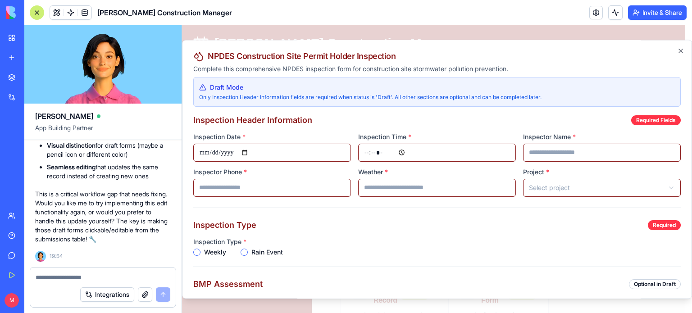
type input "*****"
click at [540, 149] on input "Inspector Name *" at bounding box center [602, 153] width 158 height 18
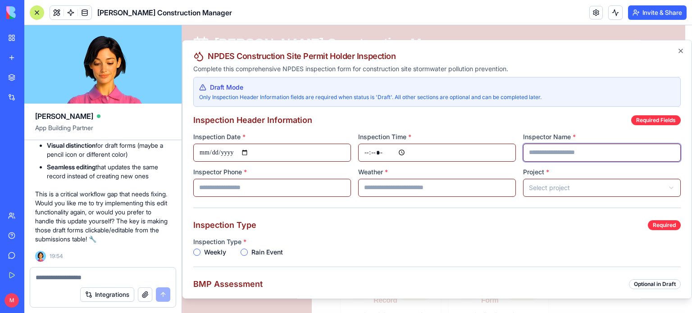
click at [540, 150] on input "Inspector Name *" at bounding box center [602, 153] width 158 height 18
type input "**********"
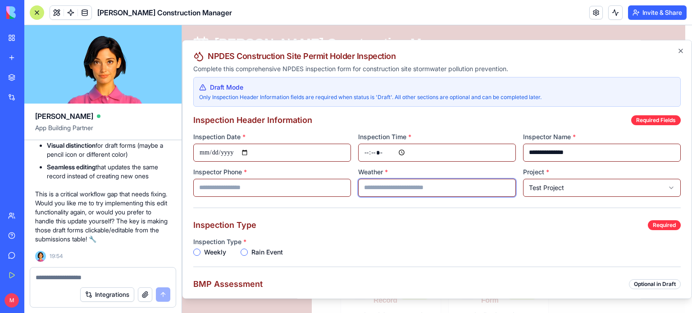
click at [449, 190] on input "Weather *" at bounding box center [437, 188] width 158 height 18
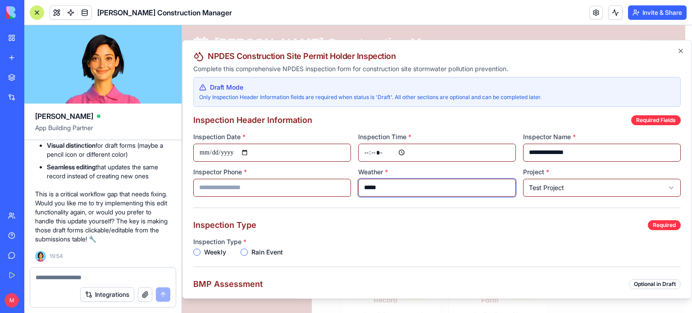
type input "*****"
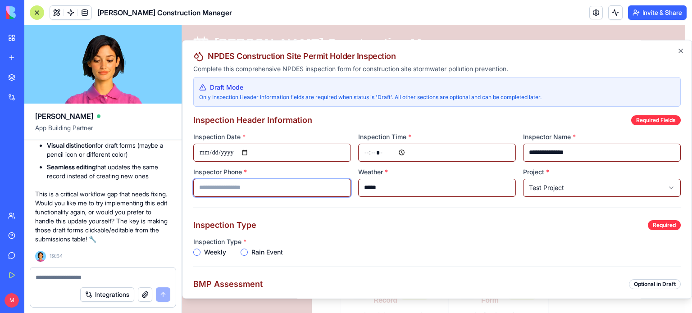
click at [319, 193] on input "Inspector Phone *" at bounding box center [272, 188] width 158 height 18
type input "**********"
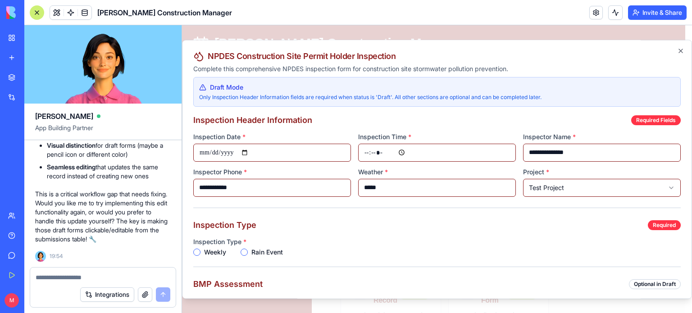
click at [195, 254] on button "Weekly" at bounding box center [196, 252] width 7 height 7
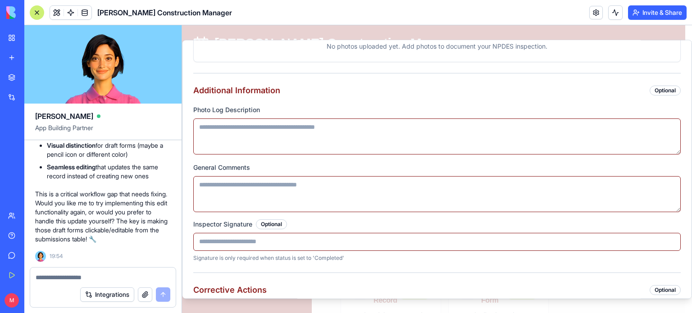
scroll to position [1570, 0]
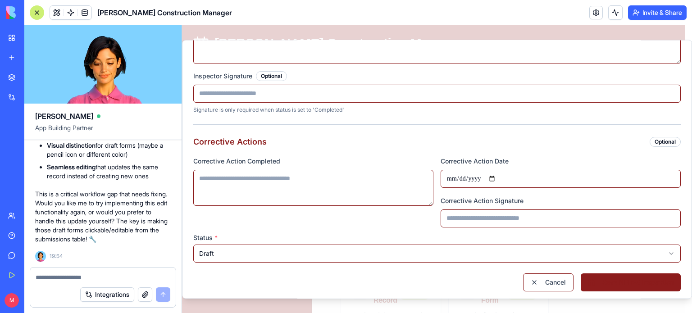
click at [605, 286] on button "Save NPDES Inspection" at bounding box center [631, 282] width 100 height 18
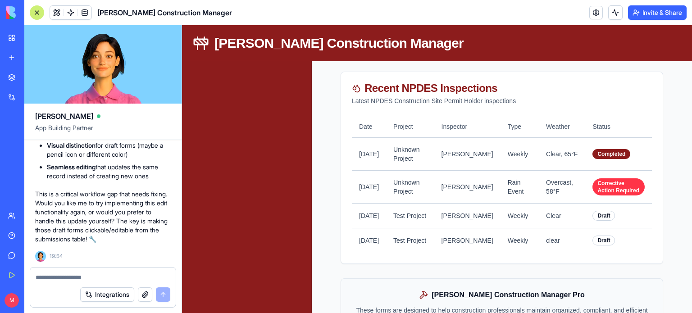
scroll to position [14981, 0]
click at [73, 277] on textarea at bounding box center [103, 277] width 135 height 9
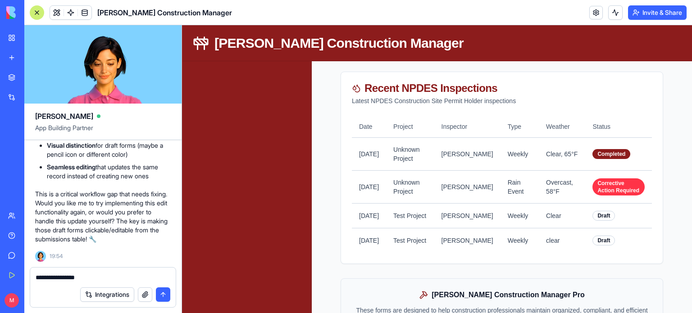
type textarea "**********"
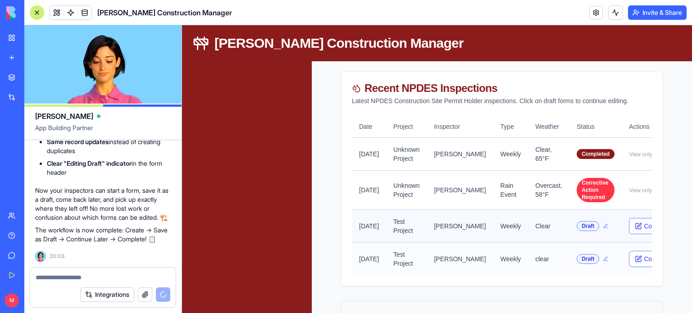
scroll to position [0, 13]
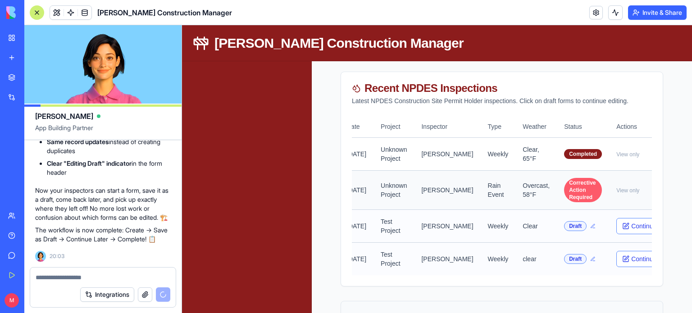
click at [564, 197] on div "Corrective Action Required" at bounding box center [583, 190] width 38 height 24
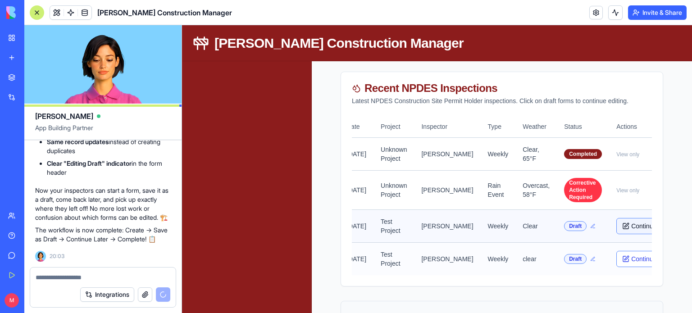
click at [616, 234] on button "Continue" at bounding box center [639, 226] width 46 height 16
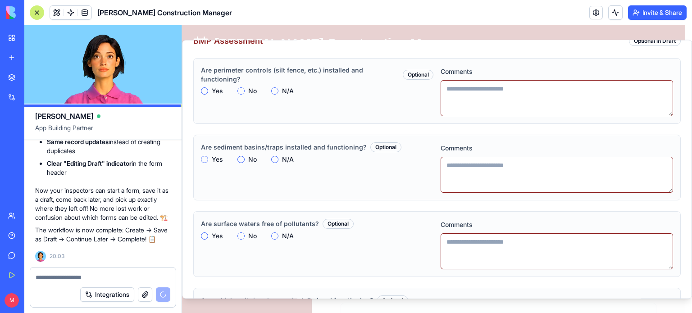
scroll to position [245, 0]
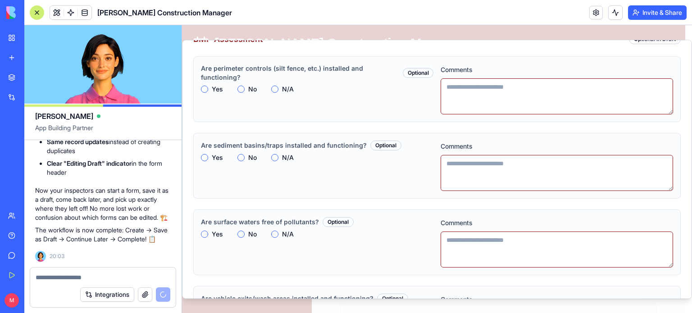
click at [205, 156] on button "Yes" at bounding box center [204, 157] width 7 height 7
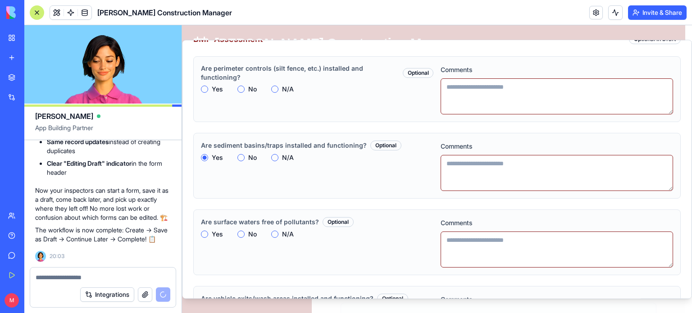
click at [241, 236] on button "No" at bounding box center [240, 234] width 7 height 7
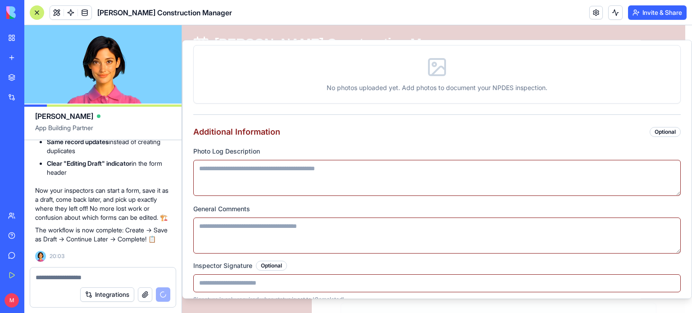
scroll to position [1570, 0]
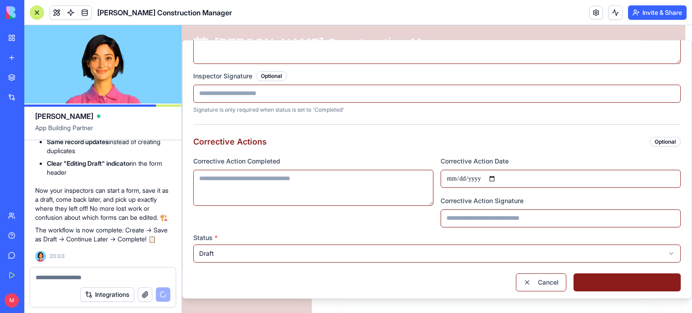
click at [611, 275] on button "Update NPDES Inspection" at bounding box center [626, 282] width 107 height 18
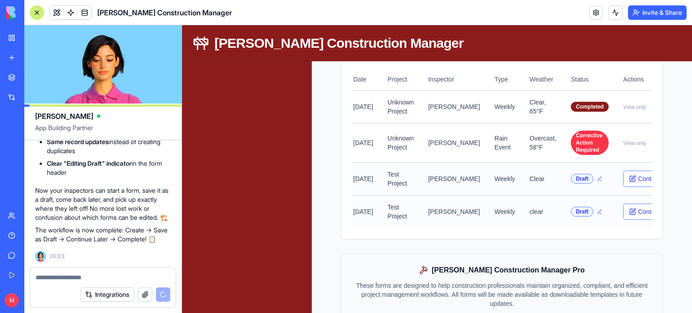
scroll to position [2102, 0]
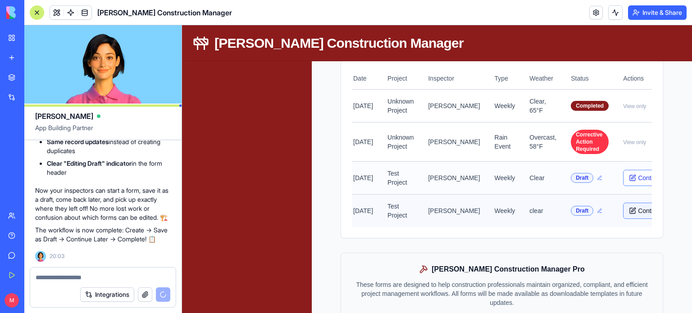
click at [623, 219] on button "Continue" at bounding box center [646, 211] width 46 height 16
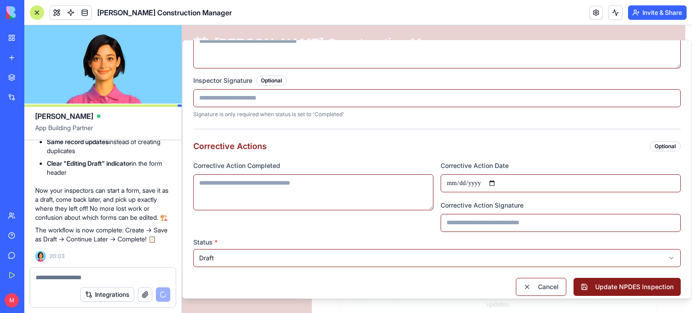
scroll to position [1570, 0]
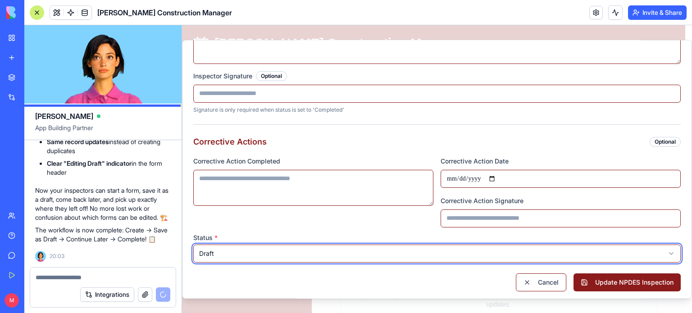
click at [90, 271] on div at bounding box center [103, 275] width 146 height 14
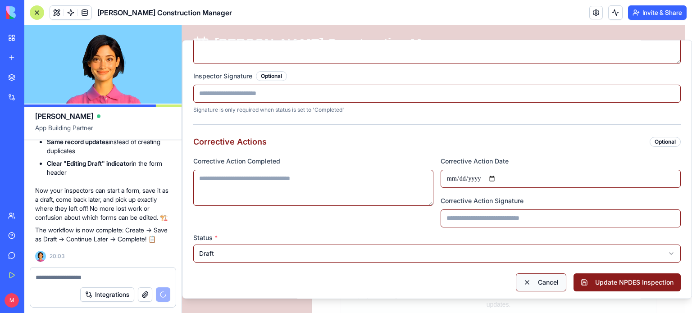
click at [542, 284] on button "Cancel" at bounding box center [541, 282] width 50 height 18
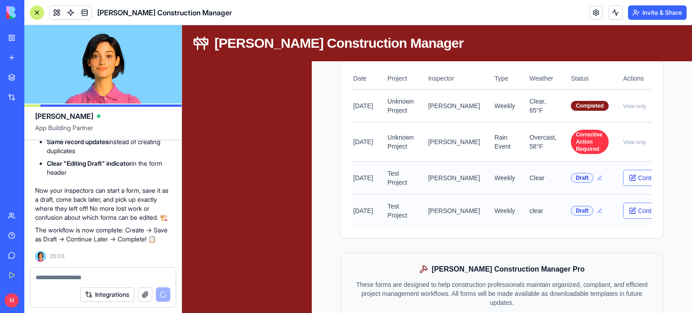
click at [76, 277] on textarea at bounding box center [103, 277] width 135 height 9
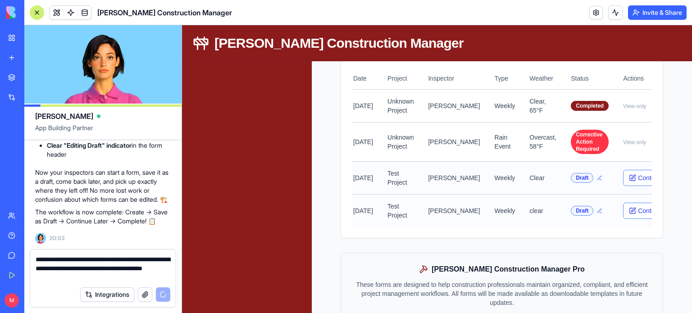
type textarea "**********"
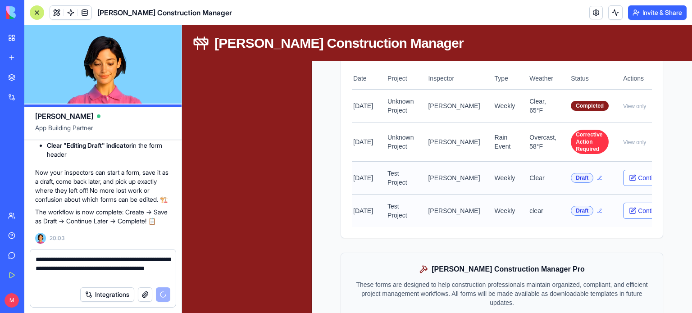
click at [123, 277] on textarea "**********" at bounding box center [103, 268] width 135 height 27
click at [72, 273] on textarea "**********" at bounding box center [103, 268] width 135 height 27
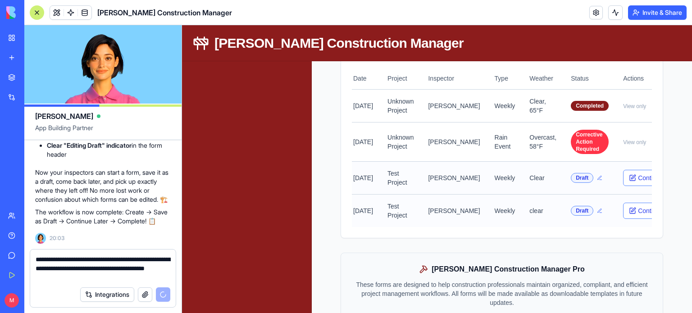
click at [72, 273] on textarea "**********" at bounding box center [103, 268] width 135 height 27
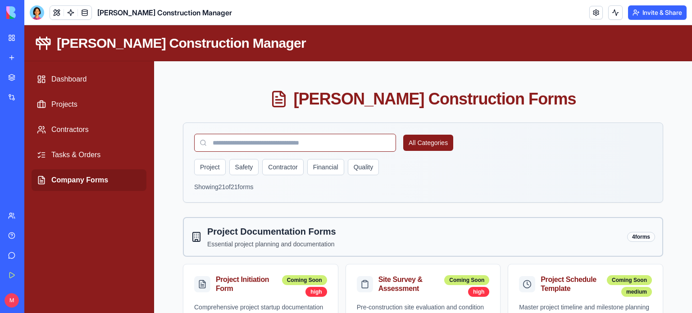
click at [37, 7] on div at bounding box center [37, 12] width 14 height 14
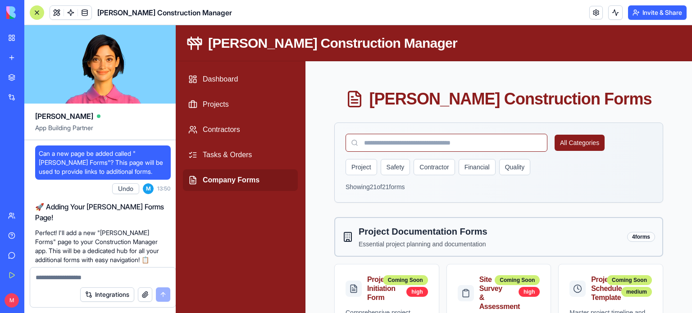
scroll to position [15005, 0]
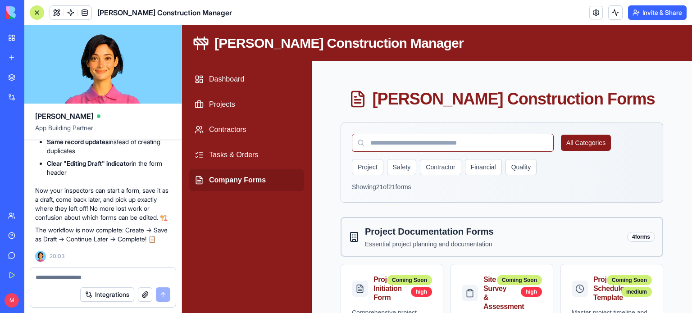
drag, startPoint x: 37, startPoint y: 7, endPoint x: 55, endPoint y: 269, distance: 262.8
click at [55, 269] on div "Gladen Construction Manager Invite & Share Ella App Building Partner Can a new …" at bounding box center [358, 156] width 668 height 313
click at [55, 281] on textarea at bounding box center [103, 277] width 135 height 9
paste textarea "**********"
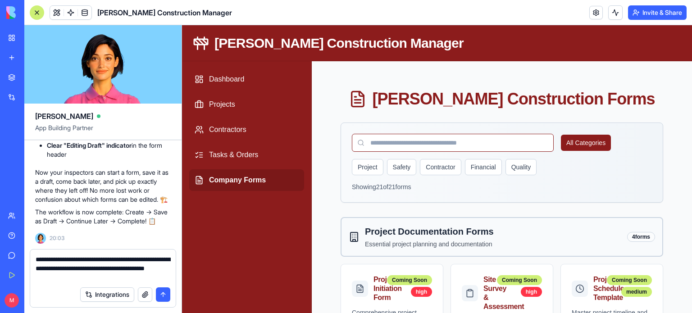
type textarea "**********"
click at [164, 292] on button "submit" at bounding box center [163, 294] width 14 height 14
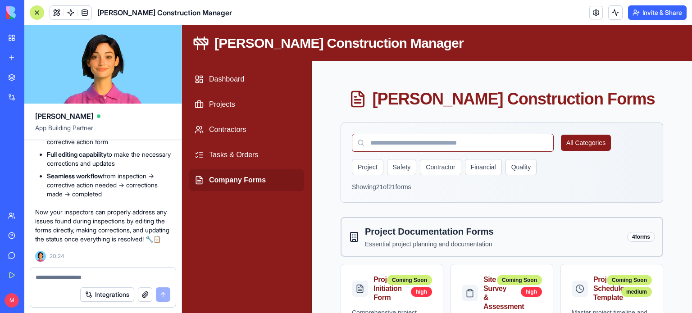
scroll to position [15517, 0]
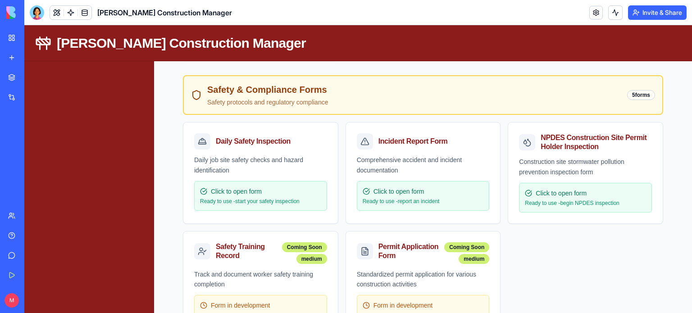
scroll to position [421, 0]
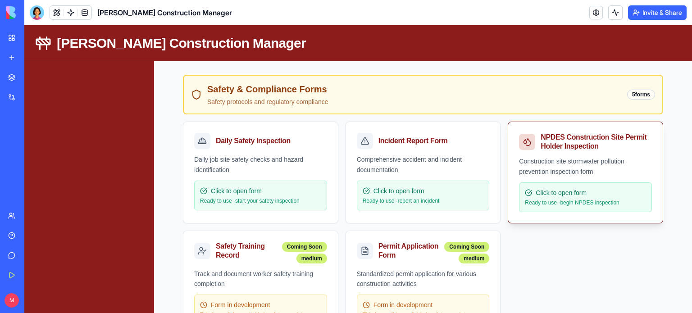
click at [554, 210] on div "Construction site stormwater pollution prevention inspection form Click to open…" at bounding box center [585, 189] width 155 height 67
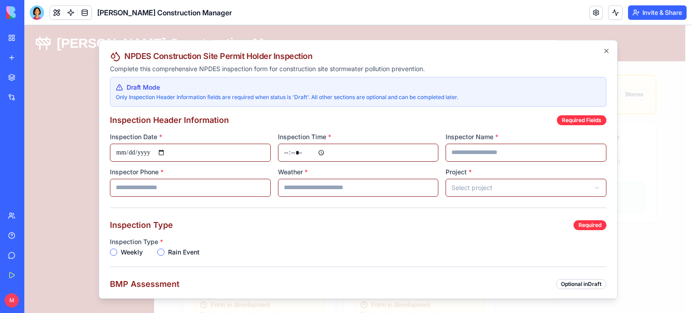
click at [324, 151] on input "Inspection Time *" at bounding box center [358, 153] width 161 height 18
type input "*****"
click at [482, 148] on input "Inspector Name *" at bounding box center [526, 153] width 161 height 18
type input "**********"
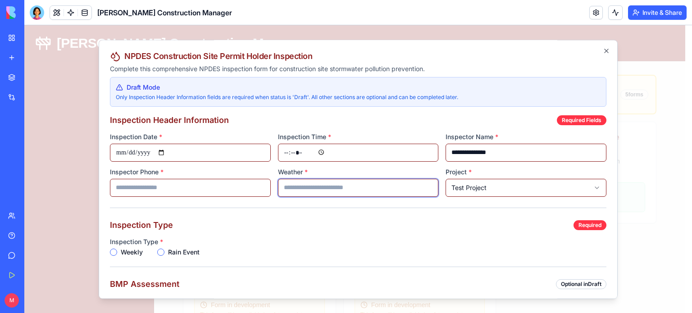
click at [383, 185] on input "Weather *" at bounding box center [358, 188] width 161 height 18
type input "*****"
click at [226, 183] on input "Inspector Phone *" at bounding box center [190, 188] width 161 height 18
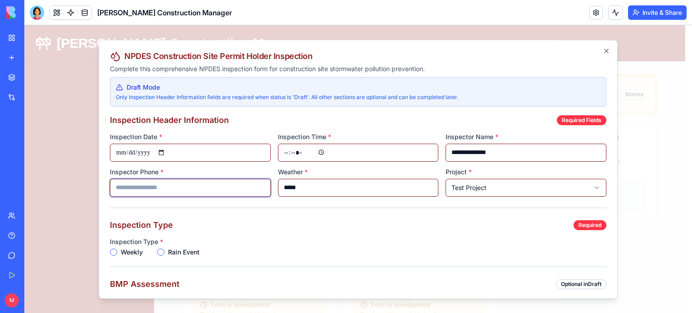
click at [226, 183] on input "Inspector Phone *" at bounding box center [190, 188] width 161 height 18
type input "**********"
click at [156, 252] on div "Weekly Rain Event" at bounding box center [358, 252] width 496 height 7
click at [164, 252] on button "Rain Event" at bounding box center [160, 252] width 7 height 7
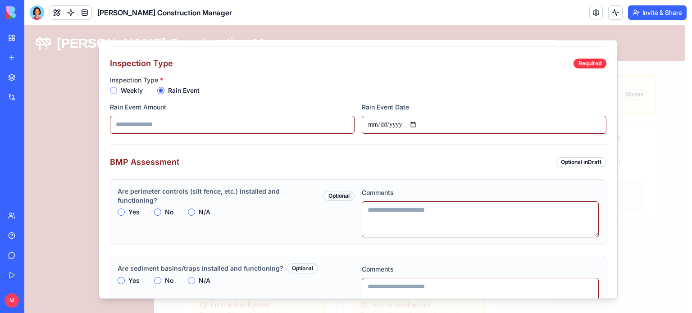
scroll to position [164, 0]
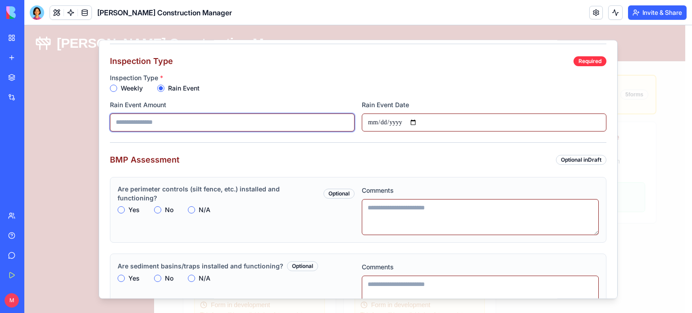
click at [226, 124] on input "Rain Event Amount" at bounding box center [232, 123] width 245 height 18
type input "**"
click at [418, 120] on input "Rain Event Date" at bounding box center [484, 123] width 245 height 18
type input "**********"
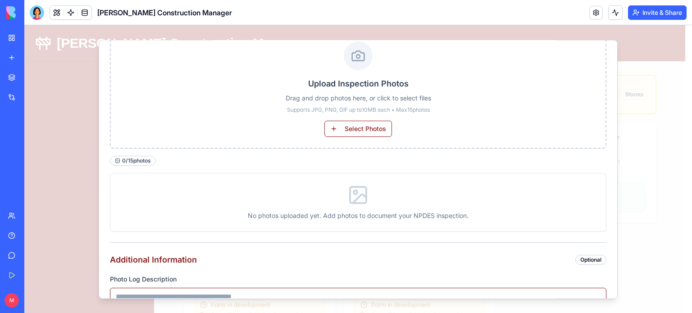
scroll to position [1245, 0]
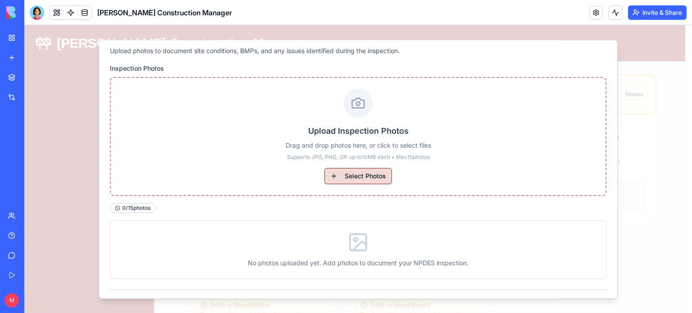
click at [360, 173] on button "Select Photos" at bounding box center [358, 176] width 68 height 16
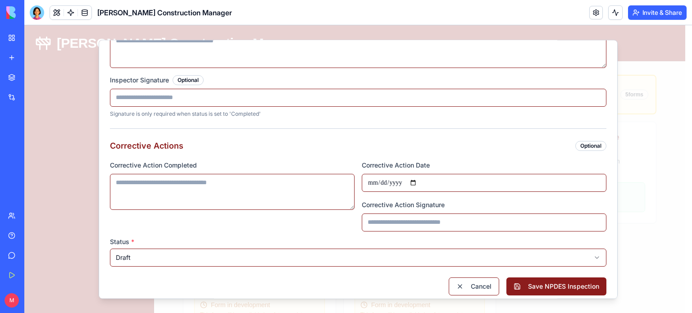
scroll to position [1696, 0]
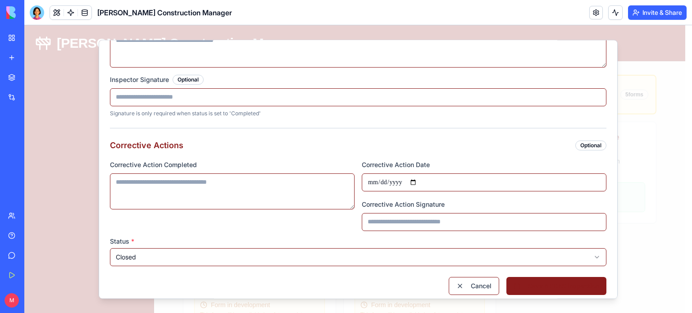
click at [541, 280] on button "Save NPDES Inspection" at bounding box center [556, 286] width 100 height 18
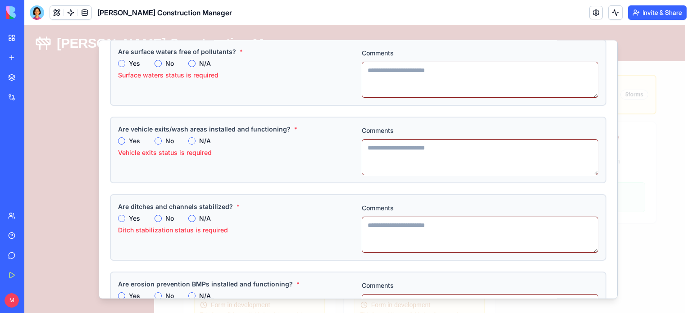
scroll to position [146, 0]
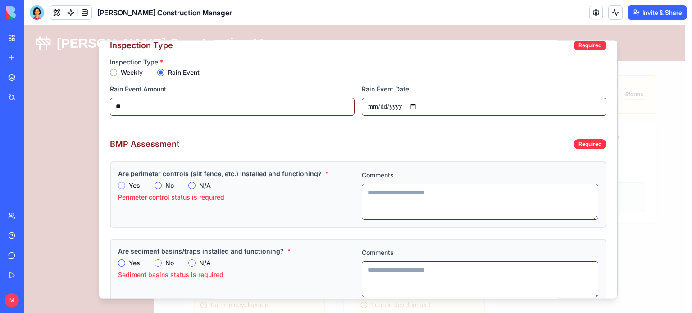
click at [192, 187] on button "N/A" at bounding box center [191, 185] width 7 height 7
click at [191, 260] on button "N/A" at bounding box center [191, 262] width 7 height 7
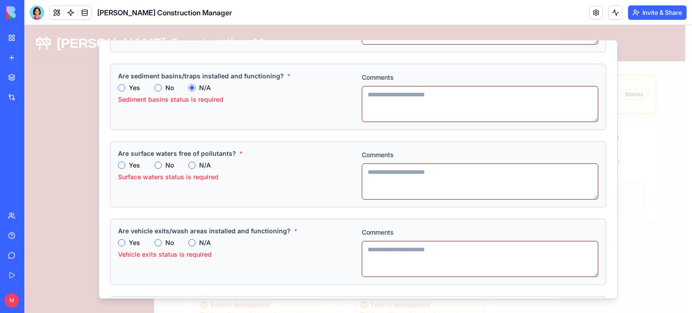
scroll to position [324, 0]
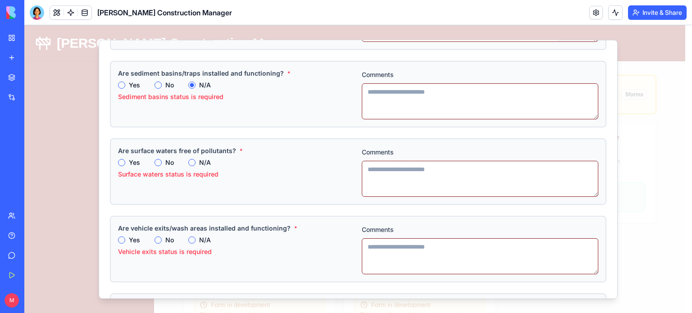
click at [192, 161] on button "N/A" at bounding box center [191, 162] width 7 height 7
click at [190, 240] on button "N/A" at bounding box center [191, 240] width 7 height 7
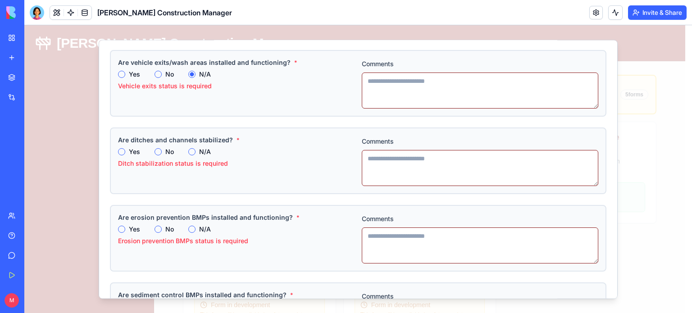
scroll to position [497, 0]
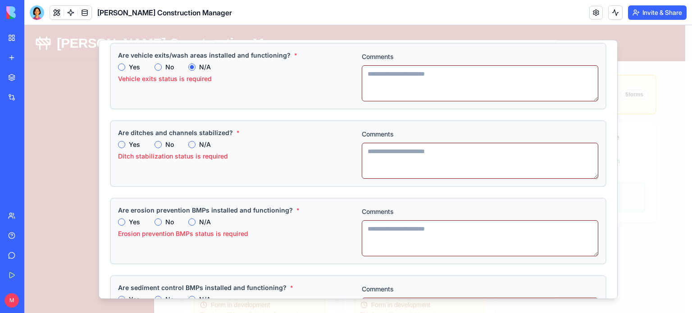
click at [192, 143] on button "N/A" at bounding box center [191, 144] width 7 height 7
click at [190, 218] on button "N/A" at bounding box center [191, 221] width 7 height 7
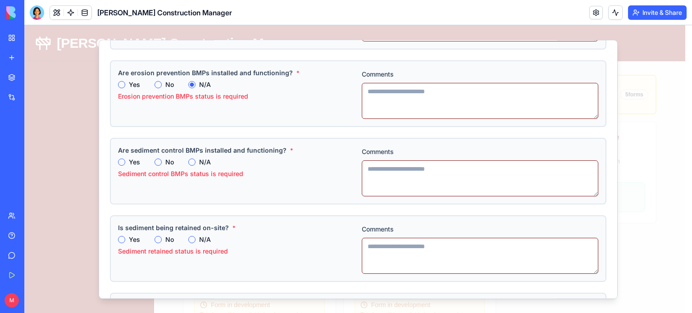
scroll to position [641, 0]
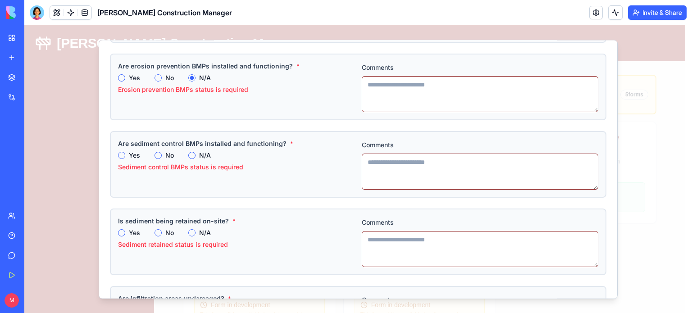
click at [192, 153] on button "N/A" at bounding box center [191, 155] width 7 height 7
click at [190, 230] on button "N/A" at bounding box center [191, 232] width 7 height 7
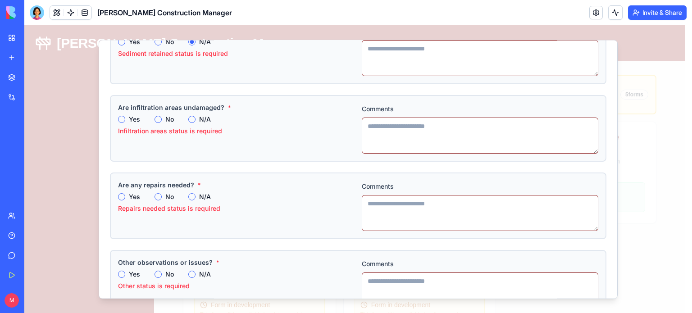
scroll to position [833, 0]
click at [192, 116] on button "N/A" at bounding box center [191, 119] width 7 height 7
click at [191, 193] on button "N/A" at bounding box center [191, 196] width 7 height 7
click at [192, 273] on button "N/A" at bounding box center [191, 274] width 7 height 7
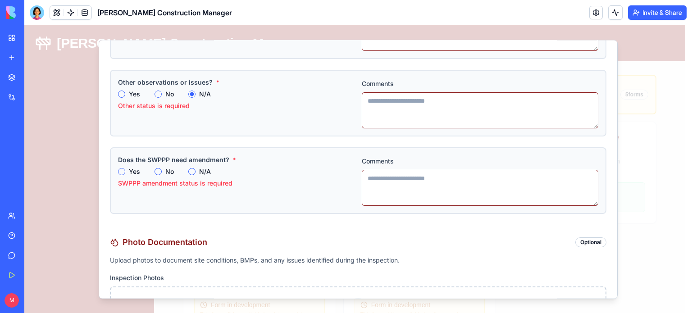
scroll to position [1020, 0]
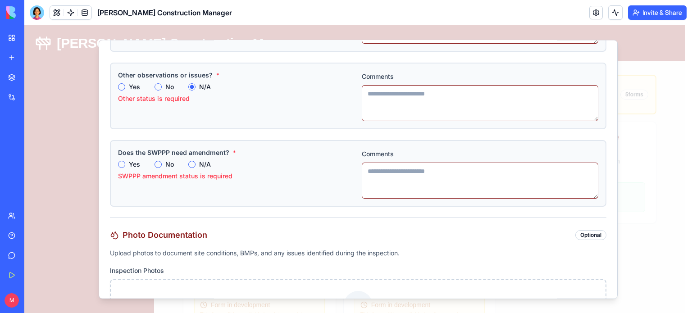
click at [192, 161] on button "N/A" at bounding box center [191, 164] width 7 height 7
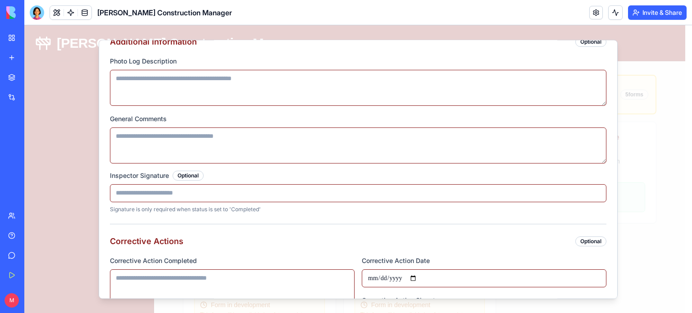
scroll to position [1671, 0]
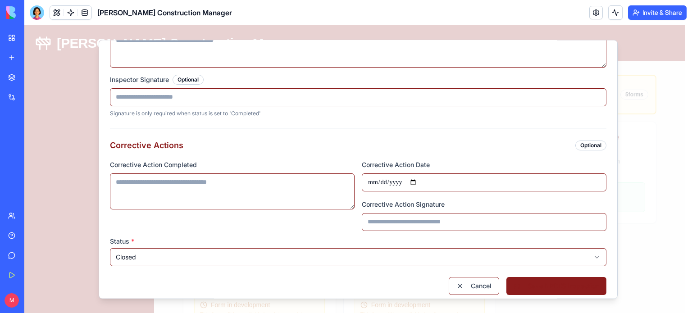
click at [529, 277] on button "Save NPDES Inspection" at bounding box center [556, 286] width 100 height 18
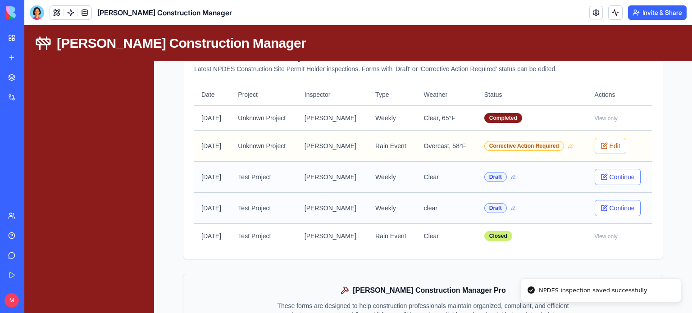
scroll to position [1754, 0]
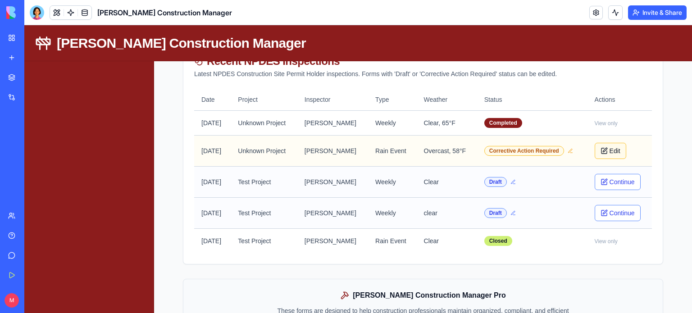
click at [605, 143] on button "Edit" at bounding box center [611, 151] width 32 height 16
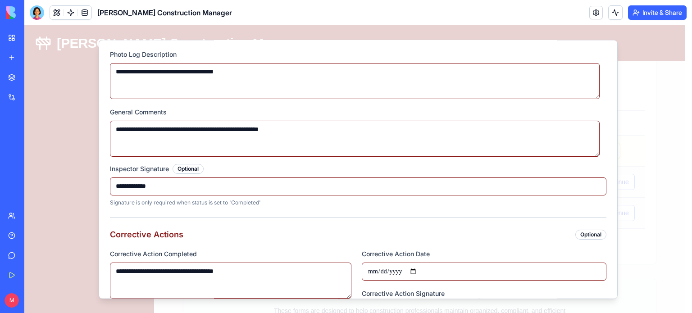
scroll to position [1610, 0]
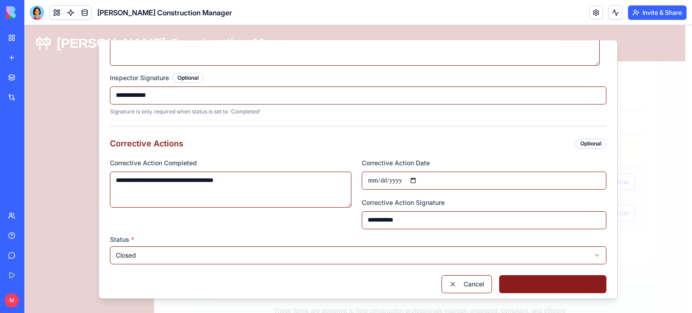
click at [532, 279] on button "Update NPDES Inspection" at bounding box center [552, 284] width 107 height 18
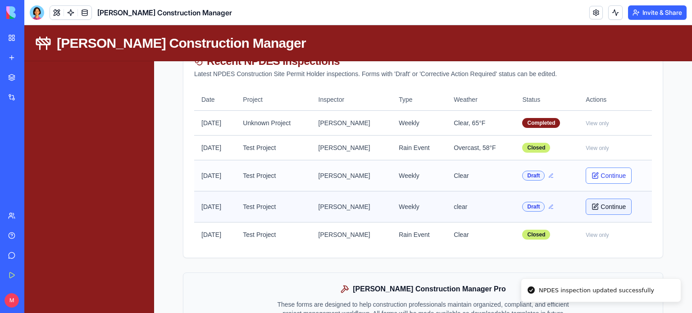
click at [608, 199] on button "Continue" at bounding box center [609, 207] width 46 height 16
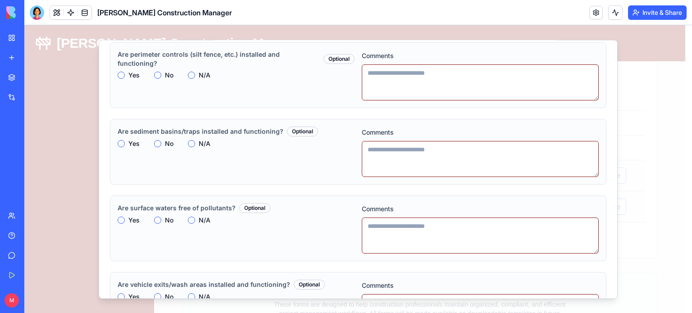
scroll to position [259, 0]
click at [192, 71] on button "N/A" at bounding box center [191, 74] width 7 height 7
click at [189, 142] on button "N/A" at bounding box center [191, 143] width 7 height 7
click at [192, 218] on button "N/A" at bounding box center [191, 219] width 7 height 7
click at [190, 295] on button "N/A" at bounding box center [191, 296] width 7 height 7
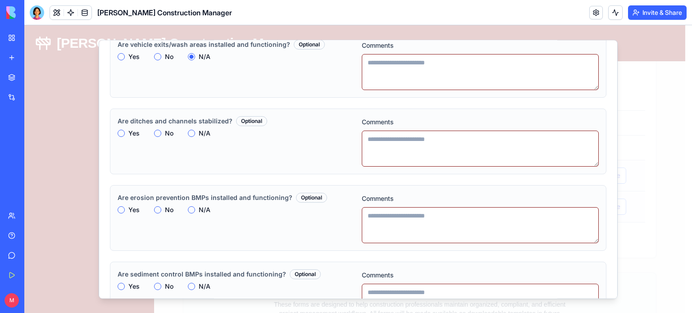
scroll to position [499, 0]
click at [190, 131] on button "N/A" at bounding box center [191, 133] width 7 height 7
click at [190, 209] on button "N/A" at bounding box center [191, 209] width 7 height 7
click at [189, 283] on button "N/A" at bounding box center [191, 286] width 7 height 7
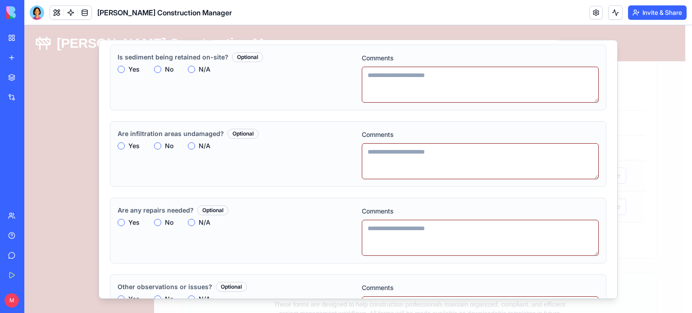
scroll to position [796, 0]
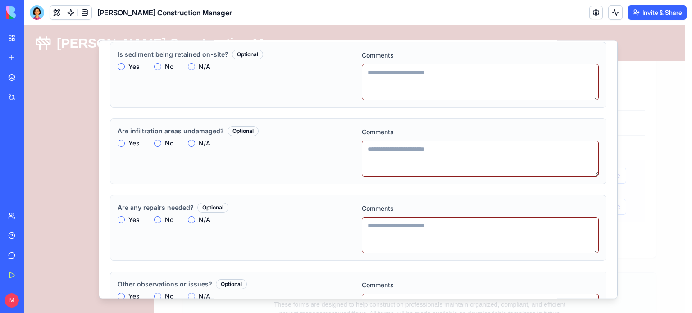
click at [192, 64] on button "N/A" at bounding box center [191, 66] width 7 height 7
click at [191, 144] on button "N/A" at bounding box center [191, 143] width 7 height 7
click at [192, 218] on button "N/A" at bounding box center [191, 219] width 7 height 7
click at [189, 293] on button "N/A" at bounding box center [191, 296] width 7 height 7
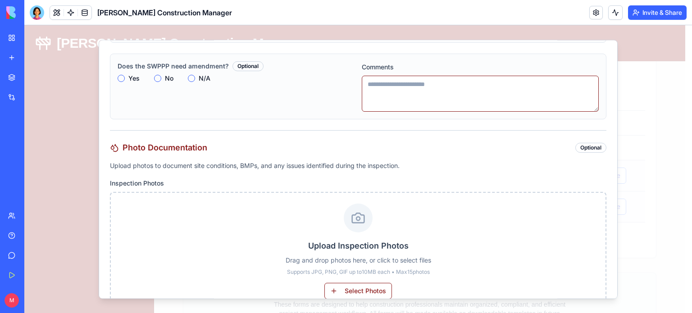
scroll to position [1092, 0]
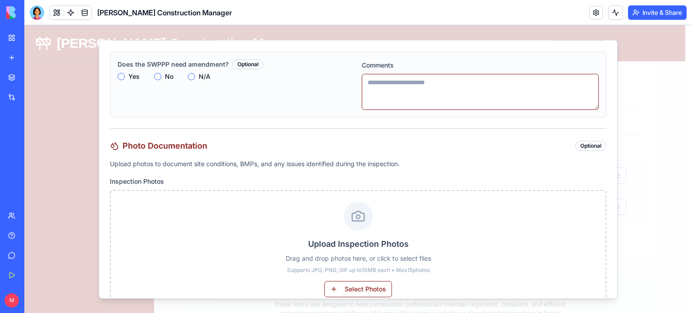
click at [191, 76] on button "N/A" at bounding box center [191, 76] width 7 height 7
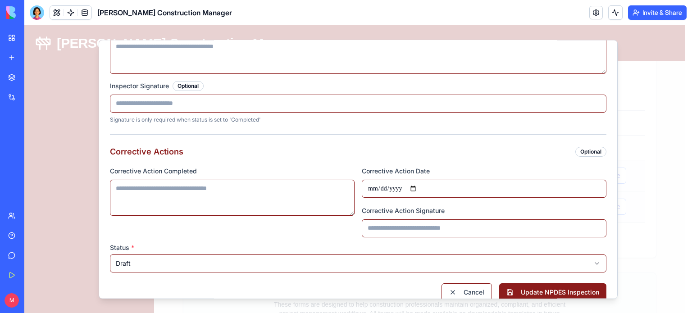
scroll to position [1570, 0]
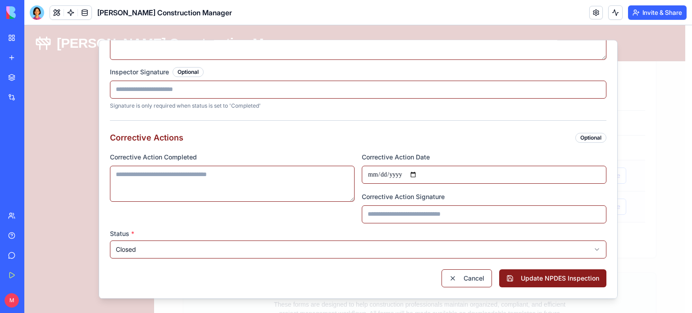
scroll to position [1546, 0]
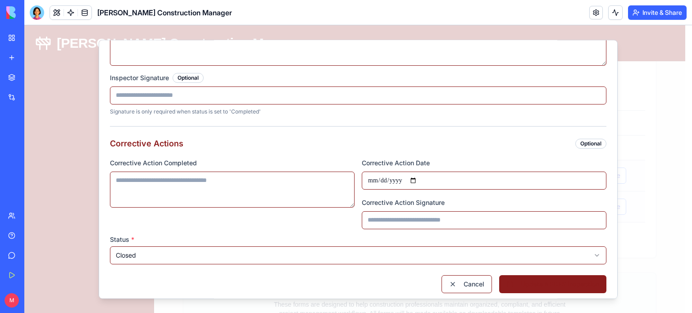
click at [523, 282] on button "Update NPDES Inspection" at bounding box center [552, 284] width 107 height 18
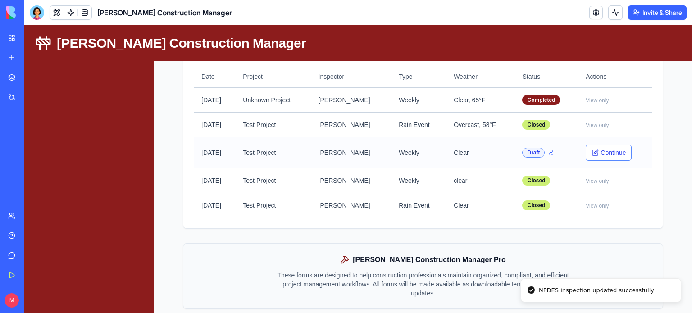
scroll to position [1779, 0]
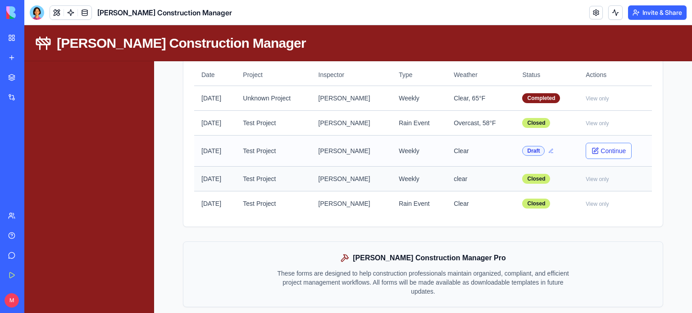
click at [597, 176] on span "View only" at bounding box center [597, 179] width 23 height 6
click at [423, 170] on td "Weekly" at bounding box center [418, 179] width 55 height 25
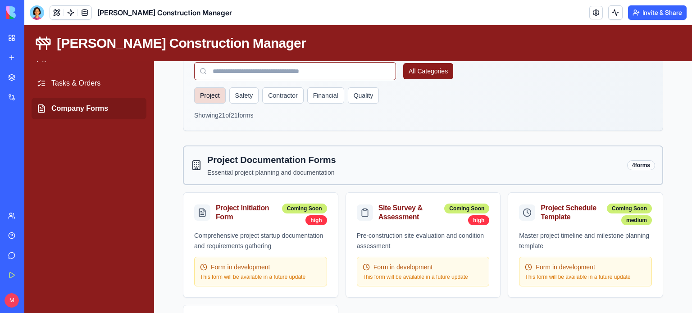
scroll to position [49, 0]
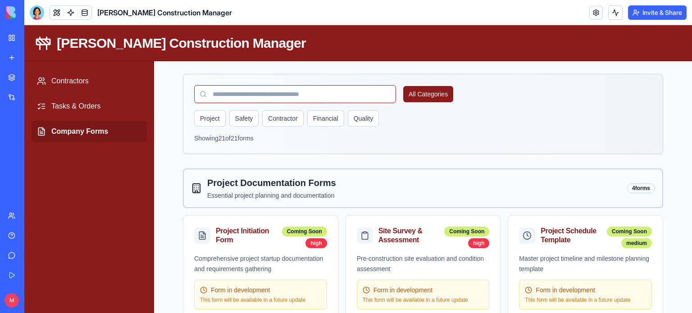
click at [33, 14] on div at bounding box center [37, 12] width 14 height 14
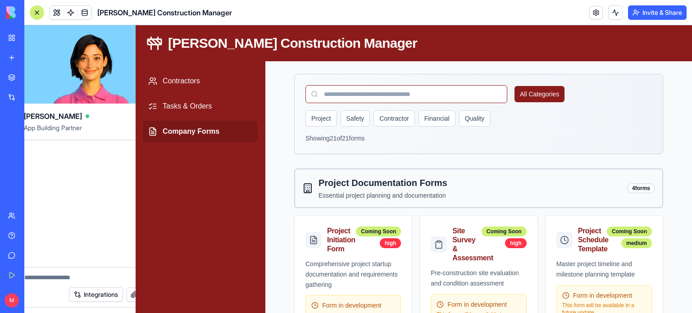
scroll to position [0, 0]
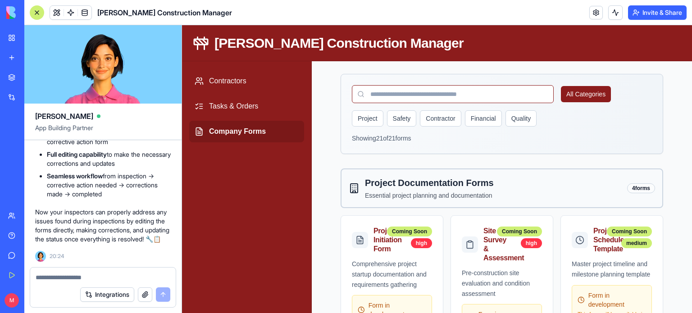
click at [88, 275] on textarea at bounding box center [103, 277] width 135 height 9
type textarea "*"
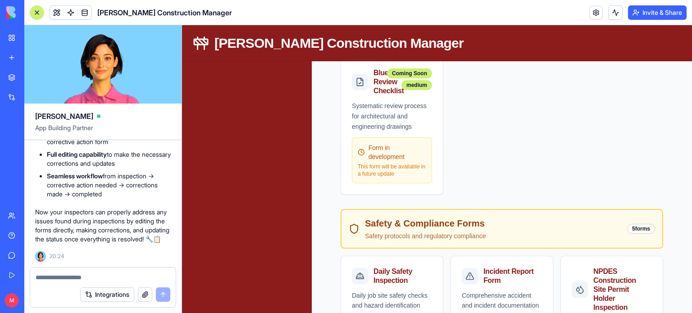
scroll to position [425, 0]
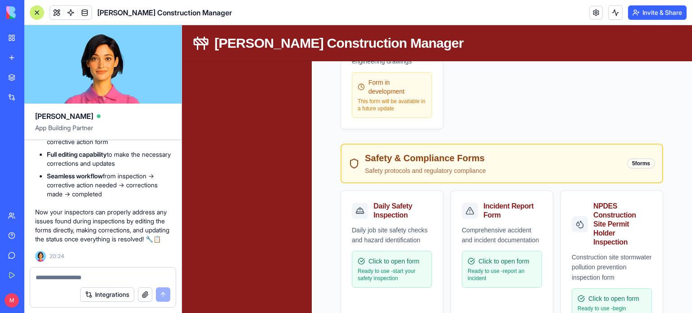
click at [55, 279] on textarea at bounding box center [103, 277] width 135 height 9
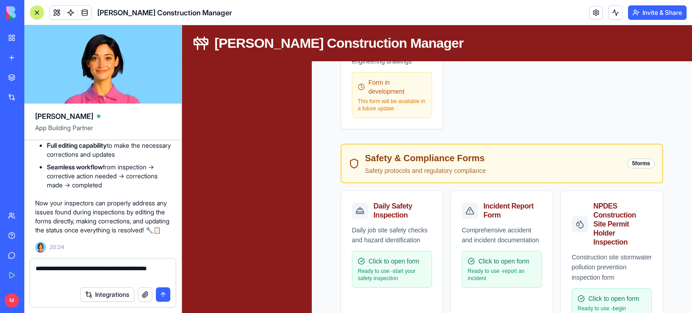
click at [134, 269] on textarea "**********" at bounding box center [103, 273] width 135 height 18
click at [105, 280] on textarea "**********" at bounding box center [103, 273] width 135 height 18
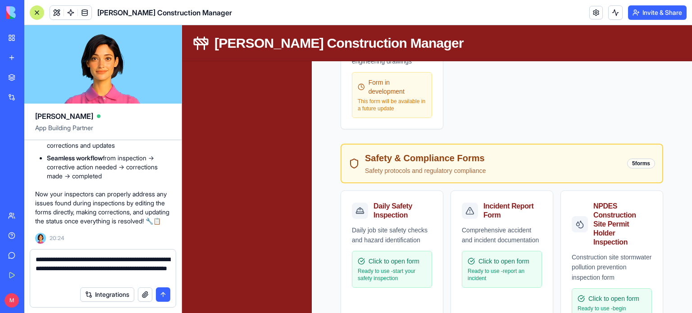
type textarea "**********"
click at [160, 288] on button "submit" at bounding box center [163, 294] width 14 height 14
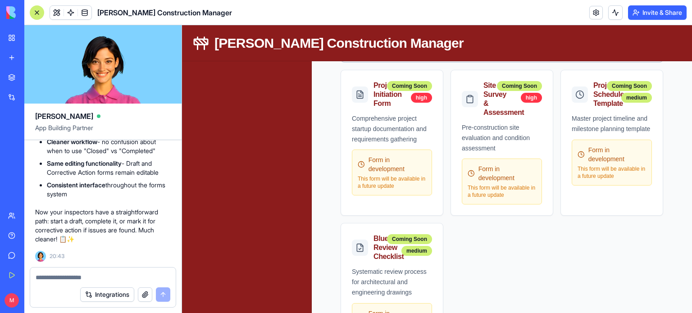
scroll to position [0, 0]
